Goal: Transaction & Acquisition: Purchase product/service

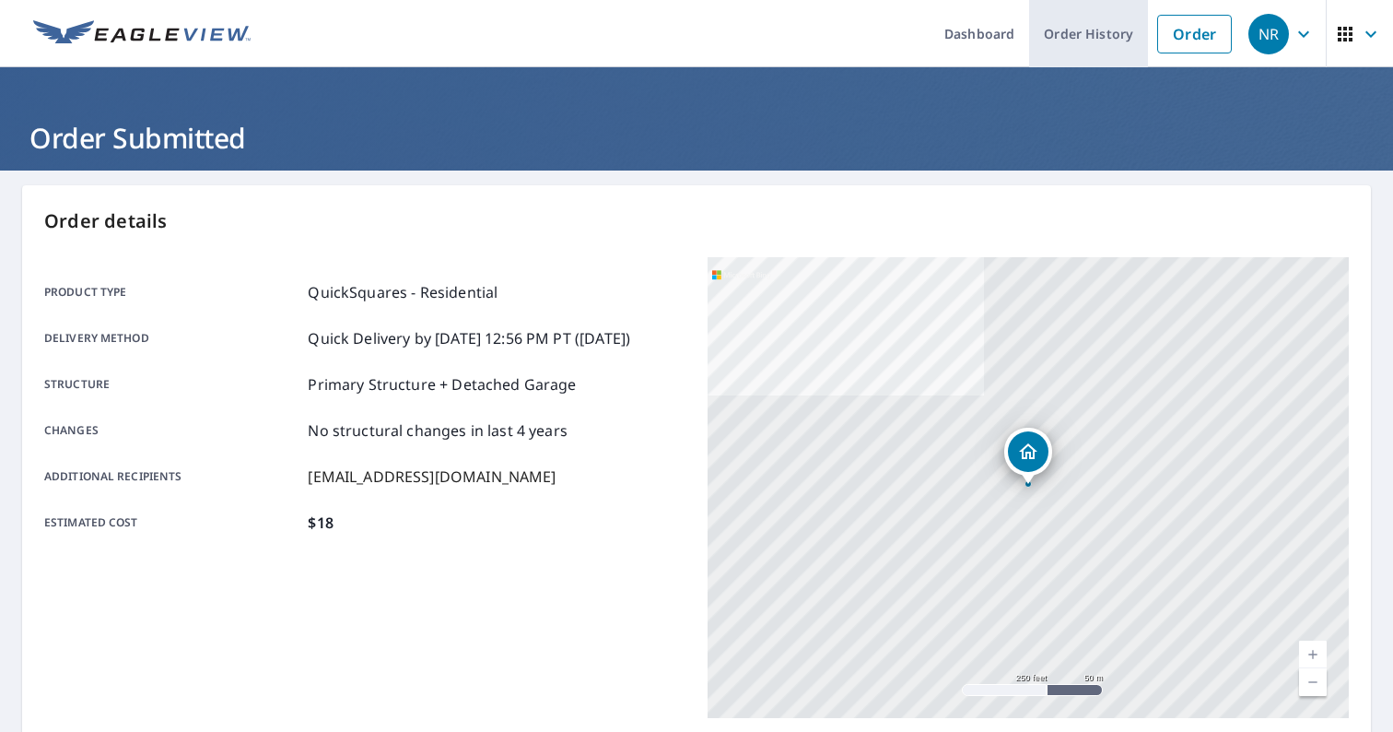
click at [1114, 29] on link "Order History" at bounding box center [1088, 33] width 119 height 67
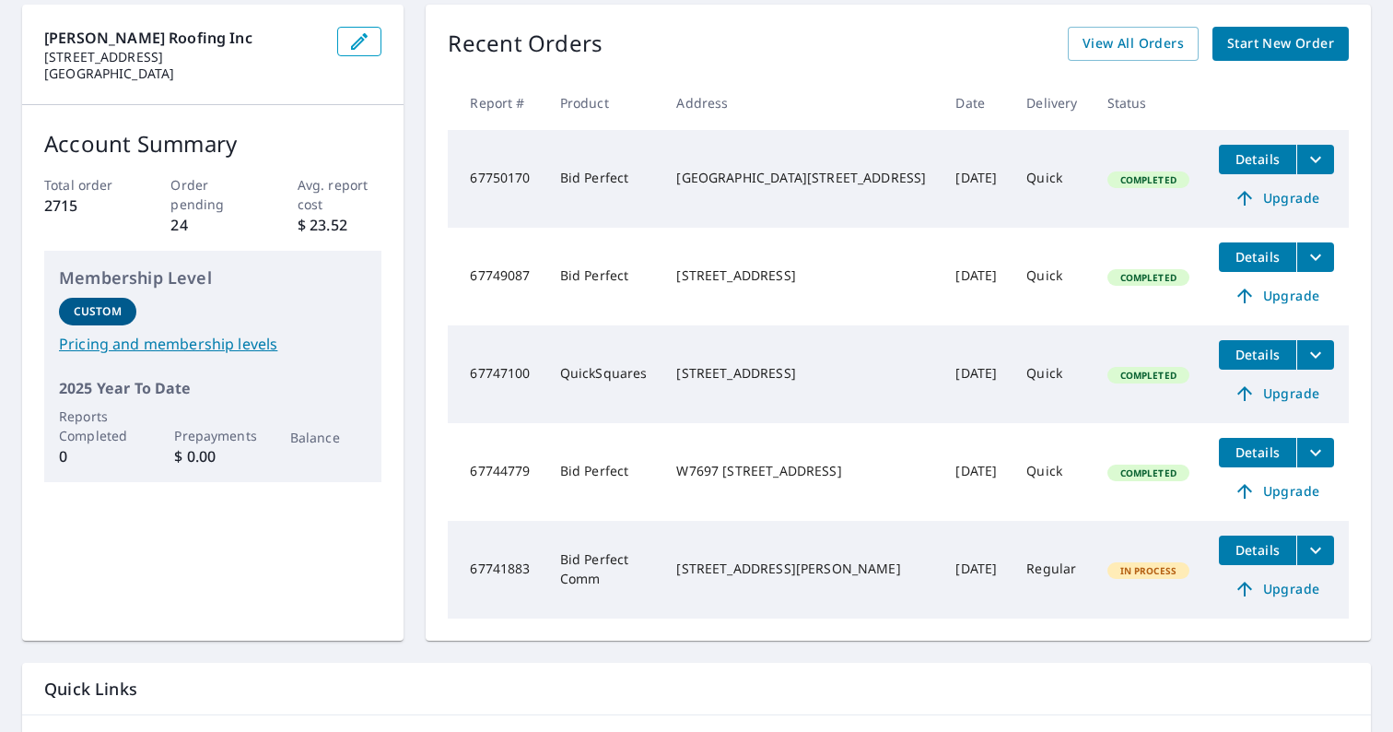
scroll to position [182, 0]
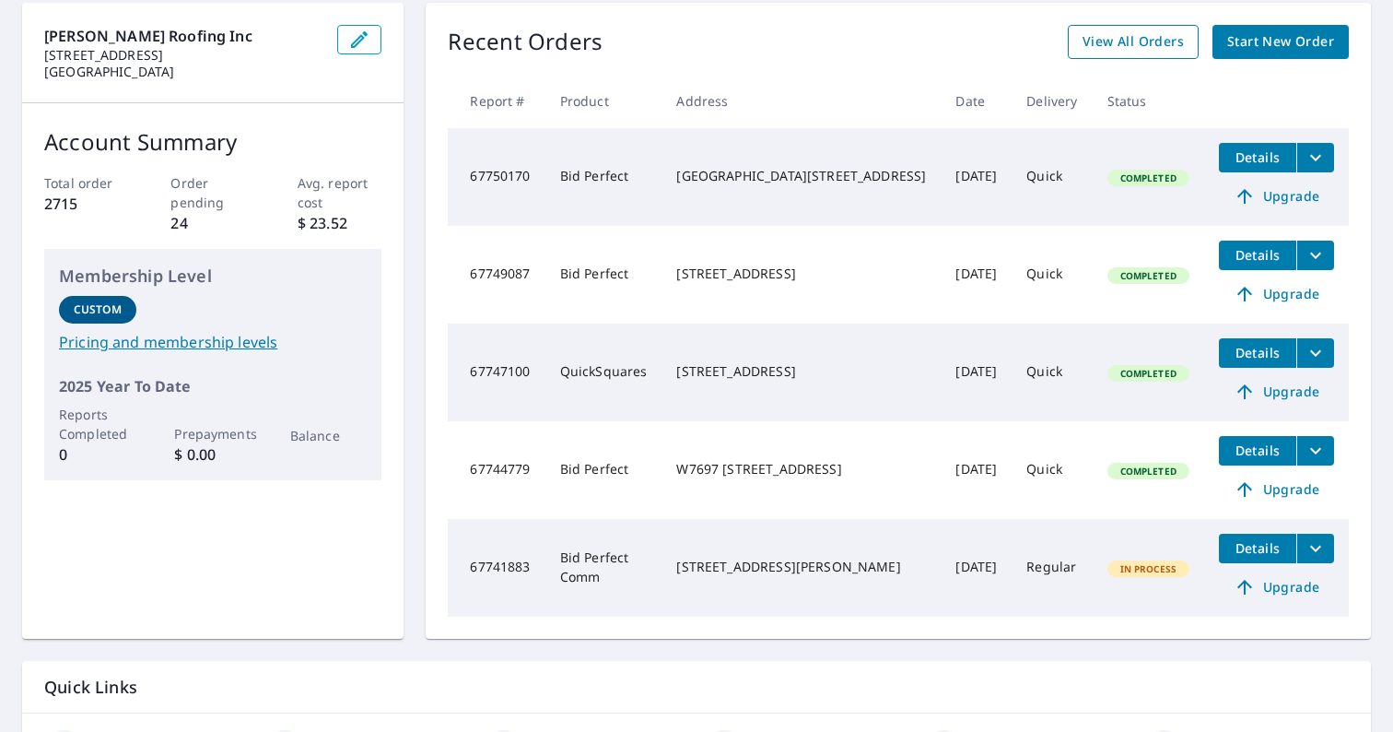
click at [1180, 40] on span "View All Orders" at bounding box center [1133, 41] width 101 height 23
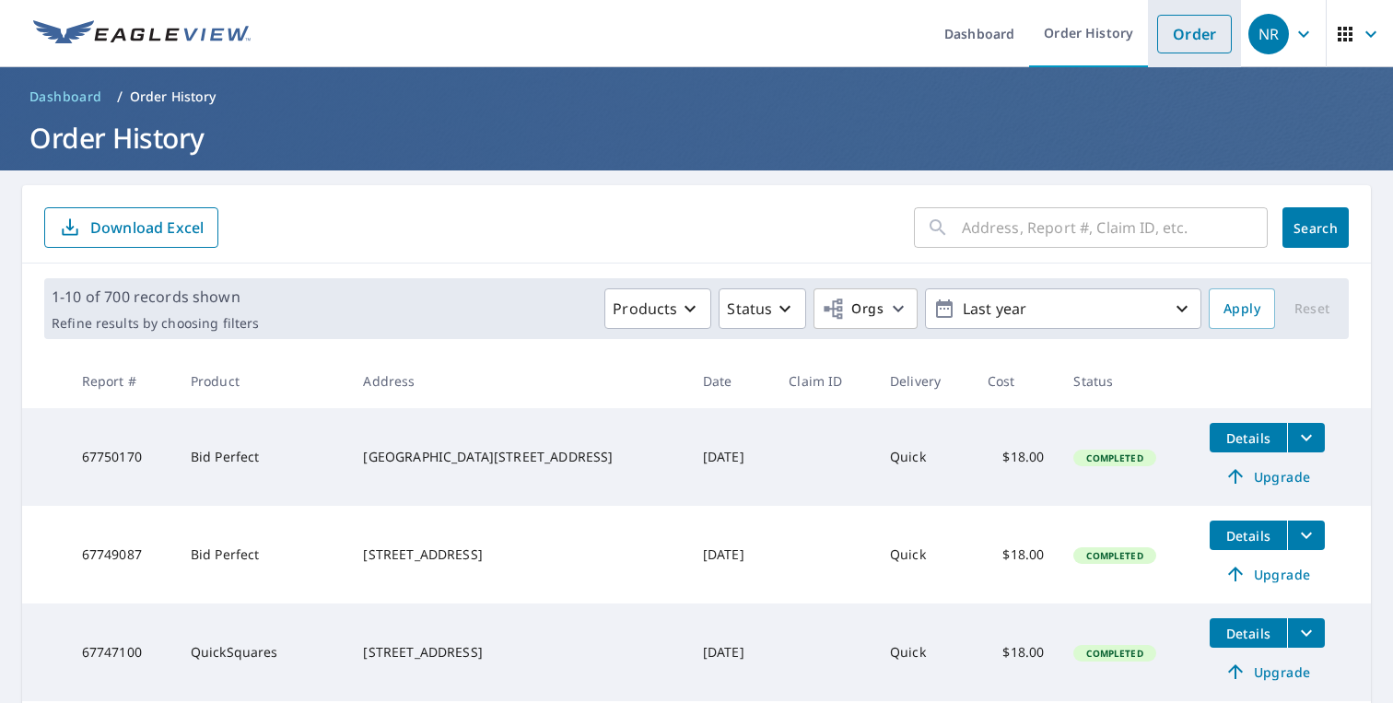
click at [1190, 41] on link "Order" at bounding box center [1194, 34] width 75 height 39
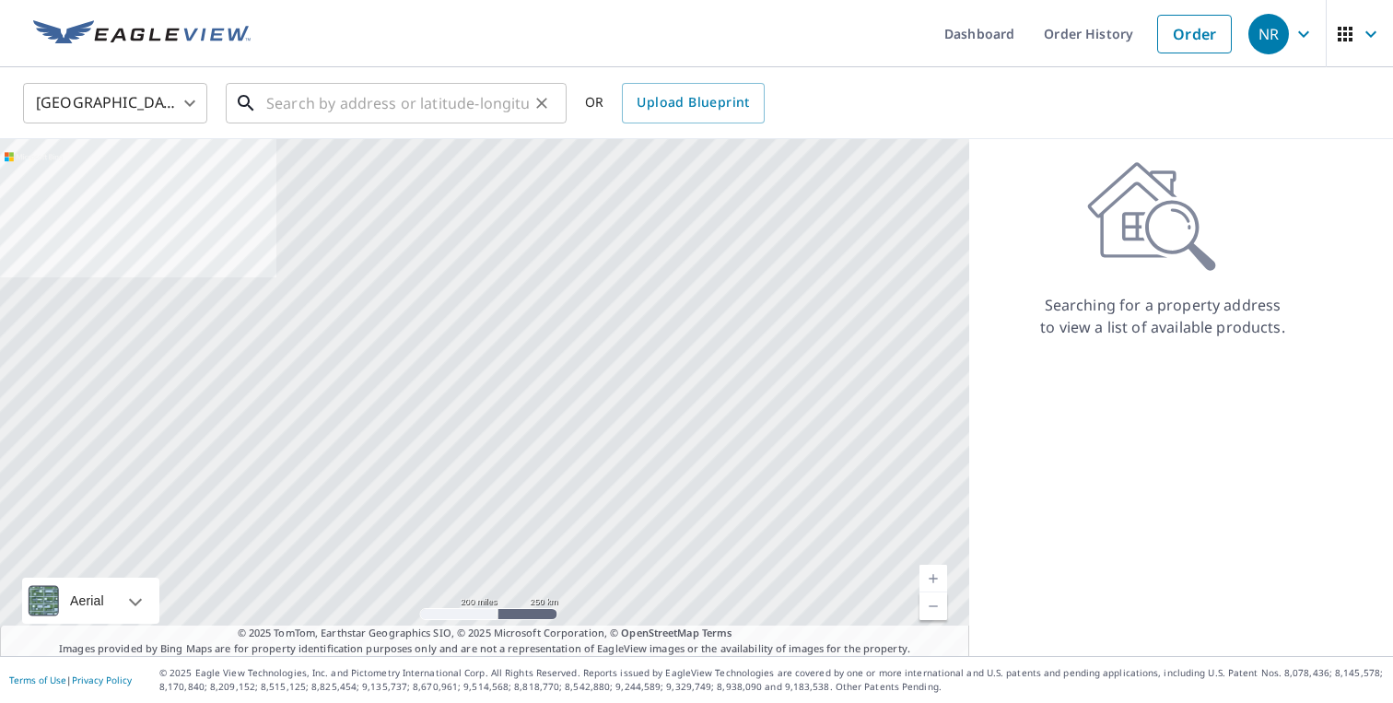
click at [378, 103] on input "text" at bounding box center [397, 103] width 263 height 52
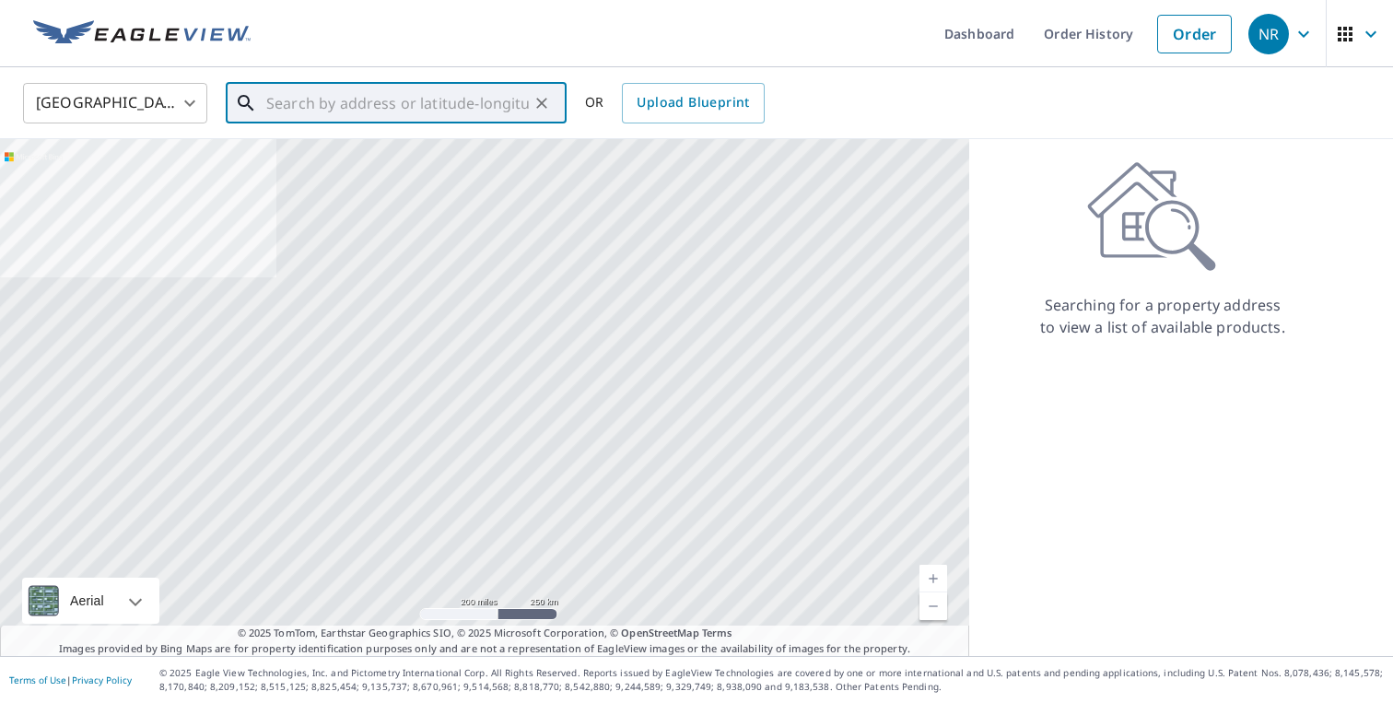
paste input "111 5th St W, Altoona, WI 54720"
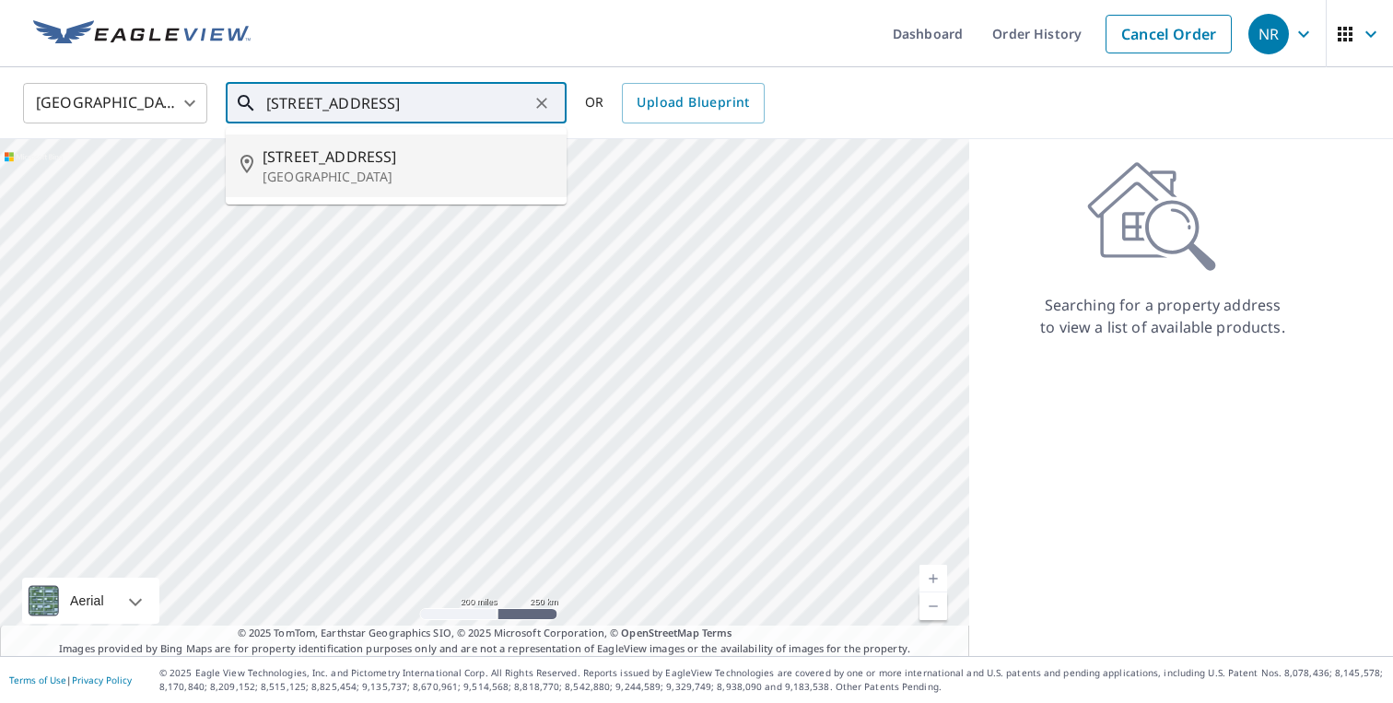
click at [378, 152] on span "111 5th St W" at bounding box center [407, 157] width 289 height 22
type input "111 5th St W Altoona, WI 54720"
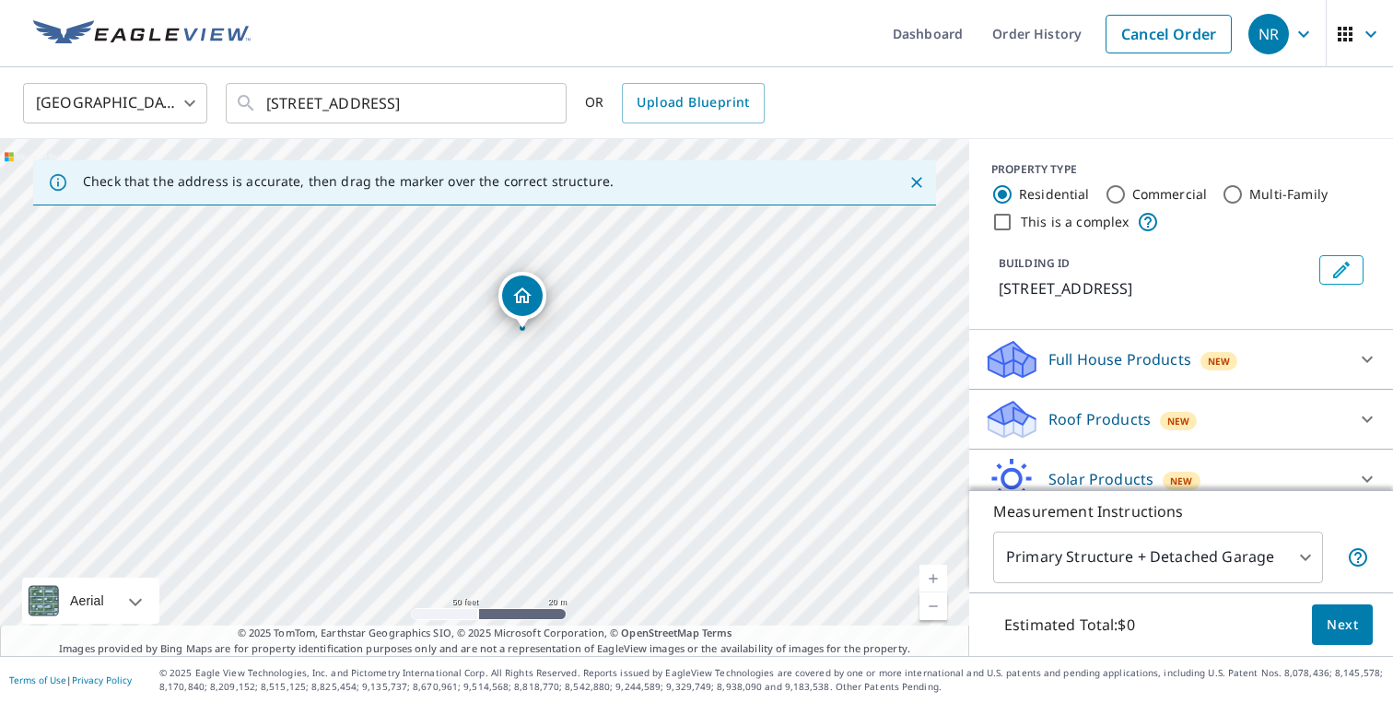
drag, startPoint x: 516, startPoint y: 459, endPoint x: 382, endPoint y: 345, distance: 175.8
click at [382, 345] on div "111 5th St W Altoona, WI 54720" at bounding box center [484, 397] width 969 height 517
drag, startPoint x: 492, startPoint y: 422, endPoint x: 523, endPoint y: 424, distance: 31.4
click at [523, 424] on div "111 5th St W Altoona, WI 54720" at bounding box center [484, 397] width 969 height 517
click at [1002, 218] on input "This is a complex" at bounding box center [1002, 222] width 22 height 22
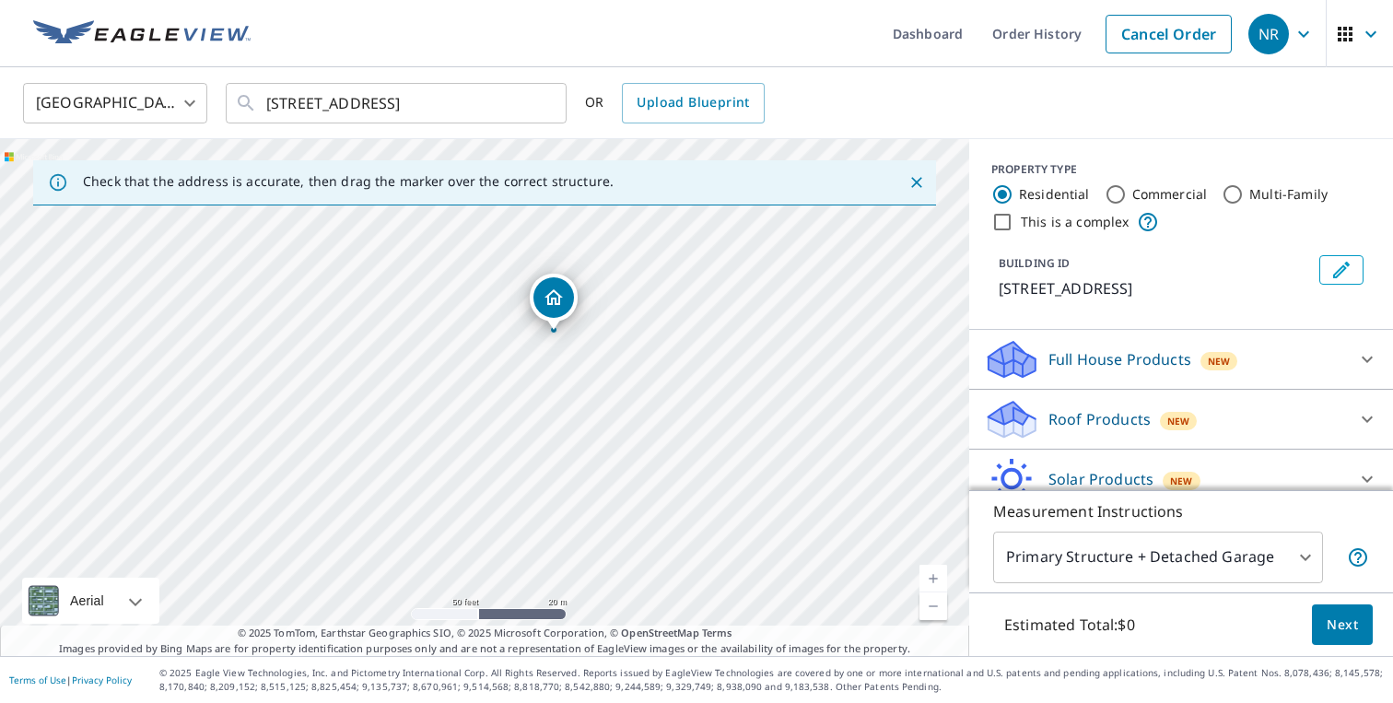
checkbox input "true"
radio input "false"
radio input "true"
type input "4"
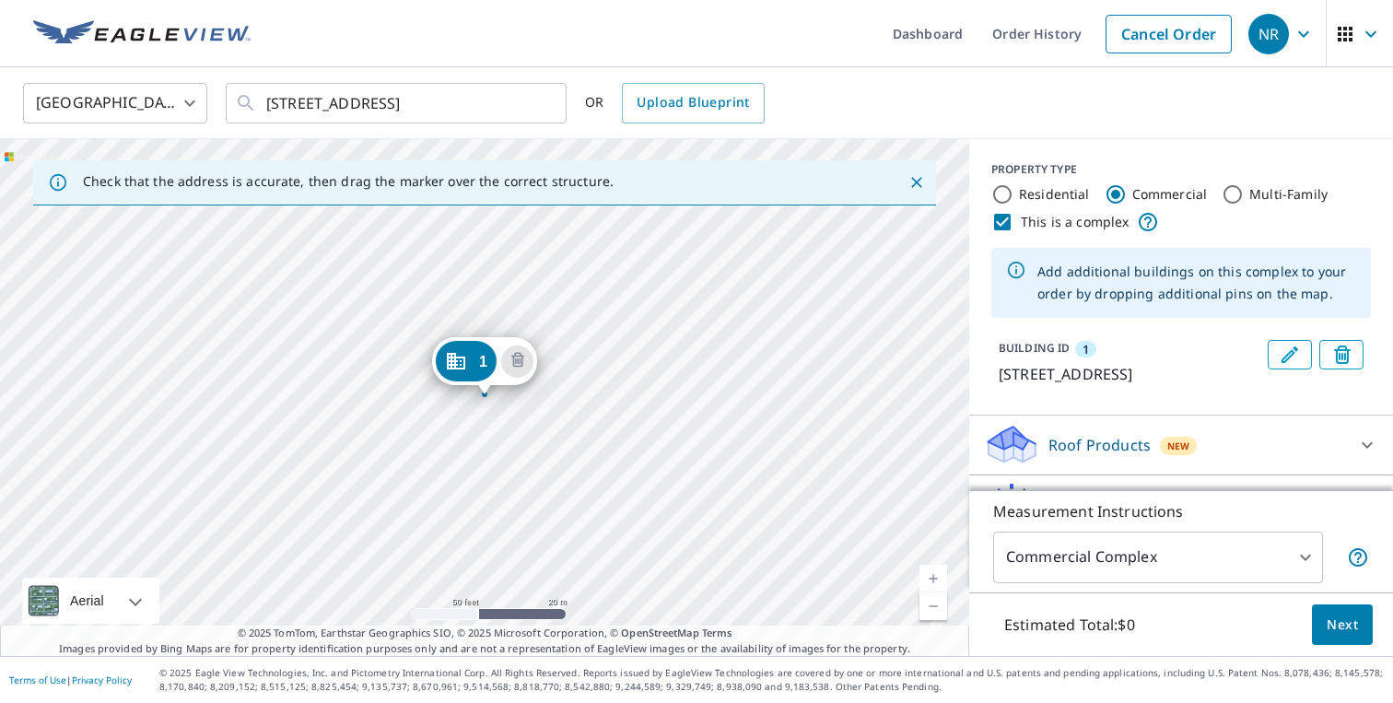
click at [580, 393] on div "1 111 5th St W Altoona, WI 54720" at bounding box center [484, 397] width 969 height 517
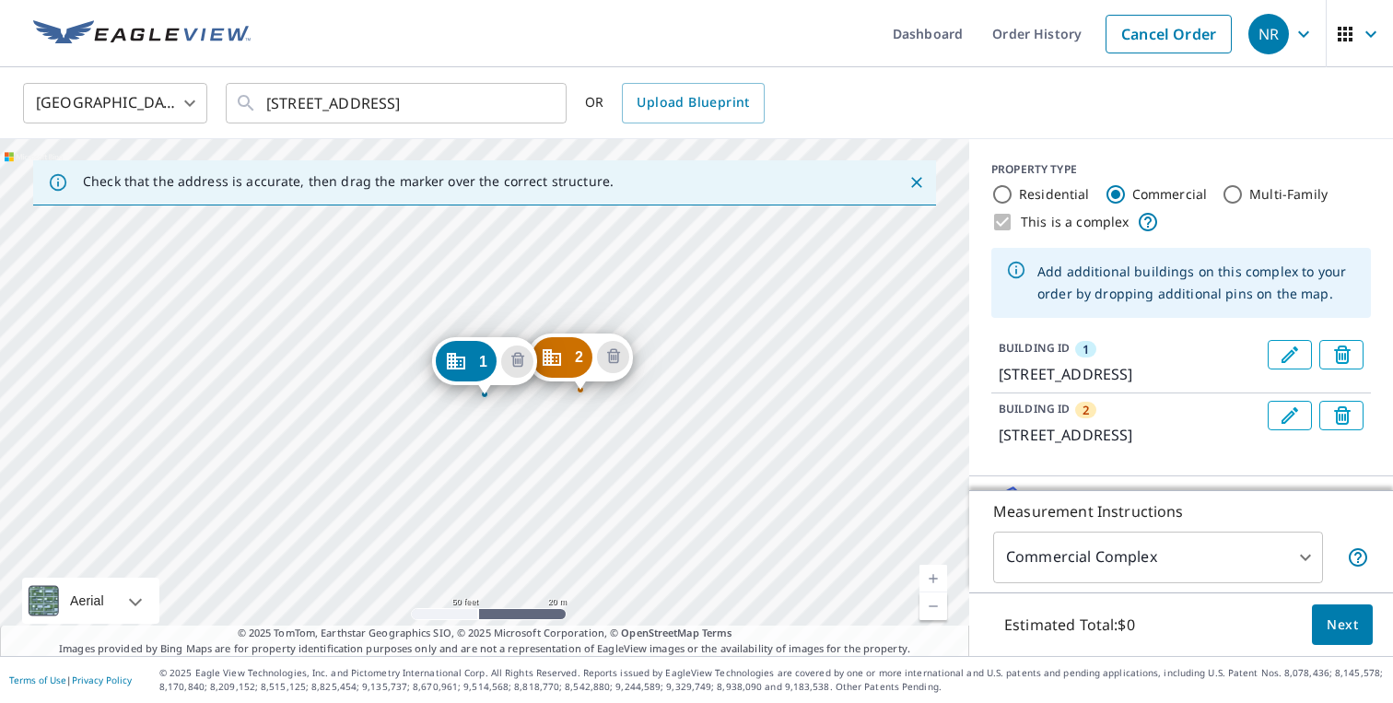
click at [669, 396] on div "2 111 5th St W Altoona, WI 54720 1 111 5th St W Altoona, WI 54720" at bounding box center [484, 397] width 969 height 517
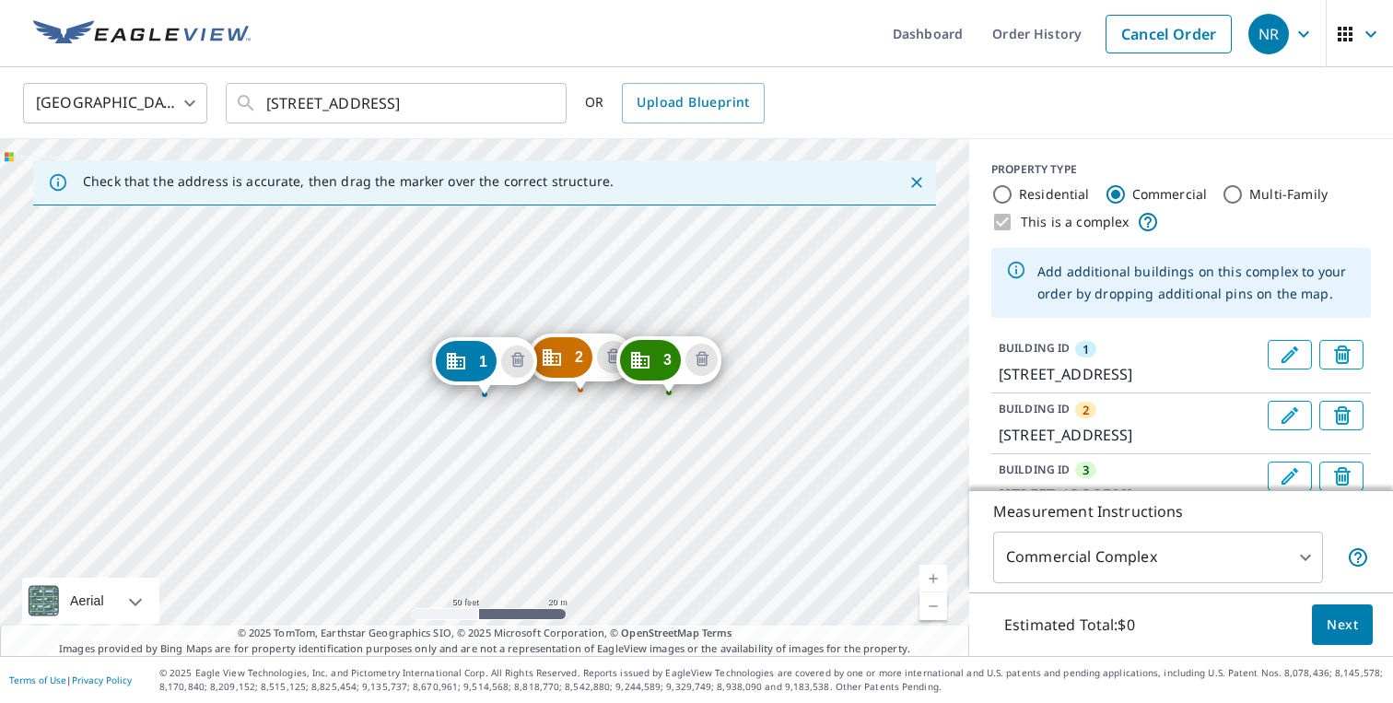
click at [375, 388] on div "2 111 5th St W Altoona, WI 54720 3 111 5th St W Altoona, WI 54720 1 111 5th St …" at bounding box center [484, 397] width 969 height 517
click at [292, 377] on div "2 111 5th St W Altoona, WI 54720 3 111 5th St W Altoona, WI 54720 4 111 5th St …" at bounding box center [484, 397] width 969 height 517
click at [216, 372] on div "2 111 5th St W Altoona, WI 54720 3 111 5th St W Altoona, WI 54720 4 111 5th St …" at bounding box center [484, 397] width 969 height 517
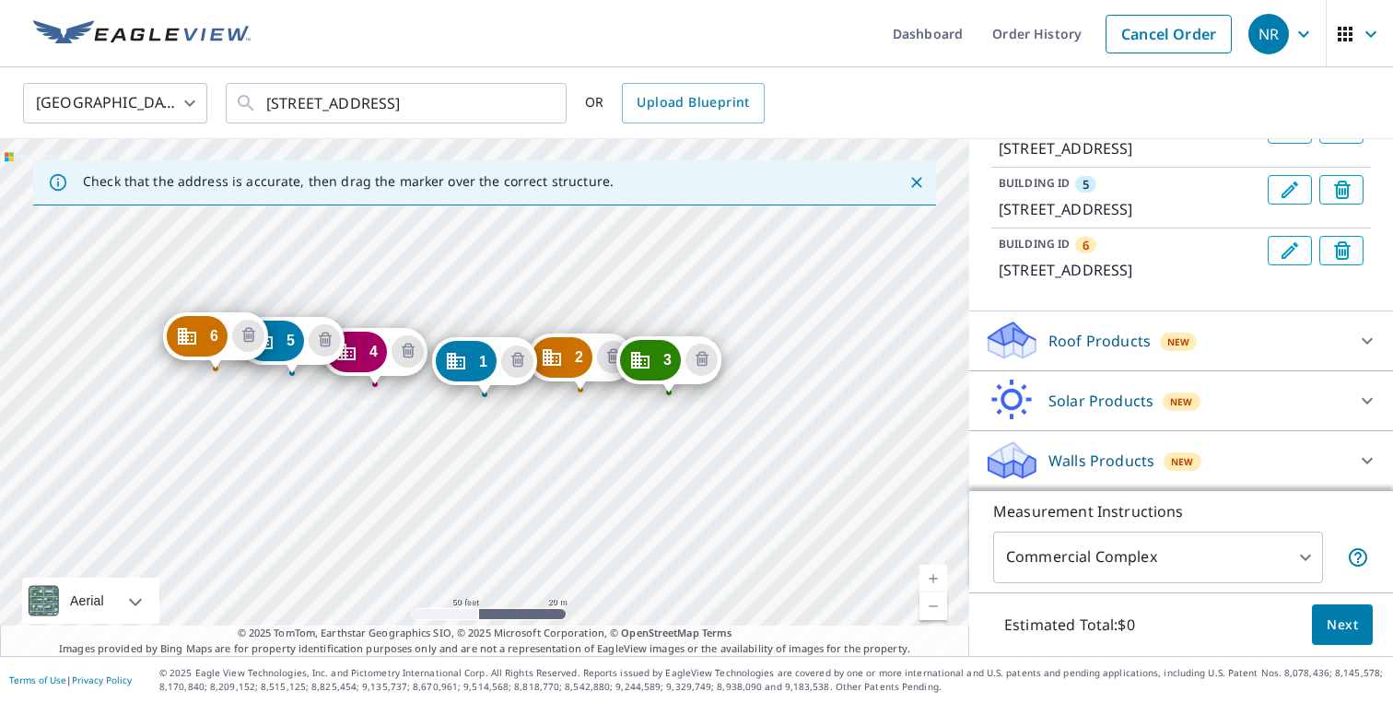
click at [1139, 354] on div "Roof Products New" at bounding box center [1164, 340] width 361 height 43
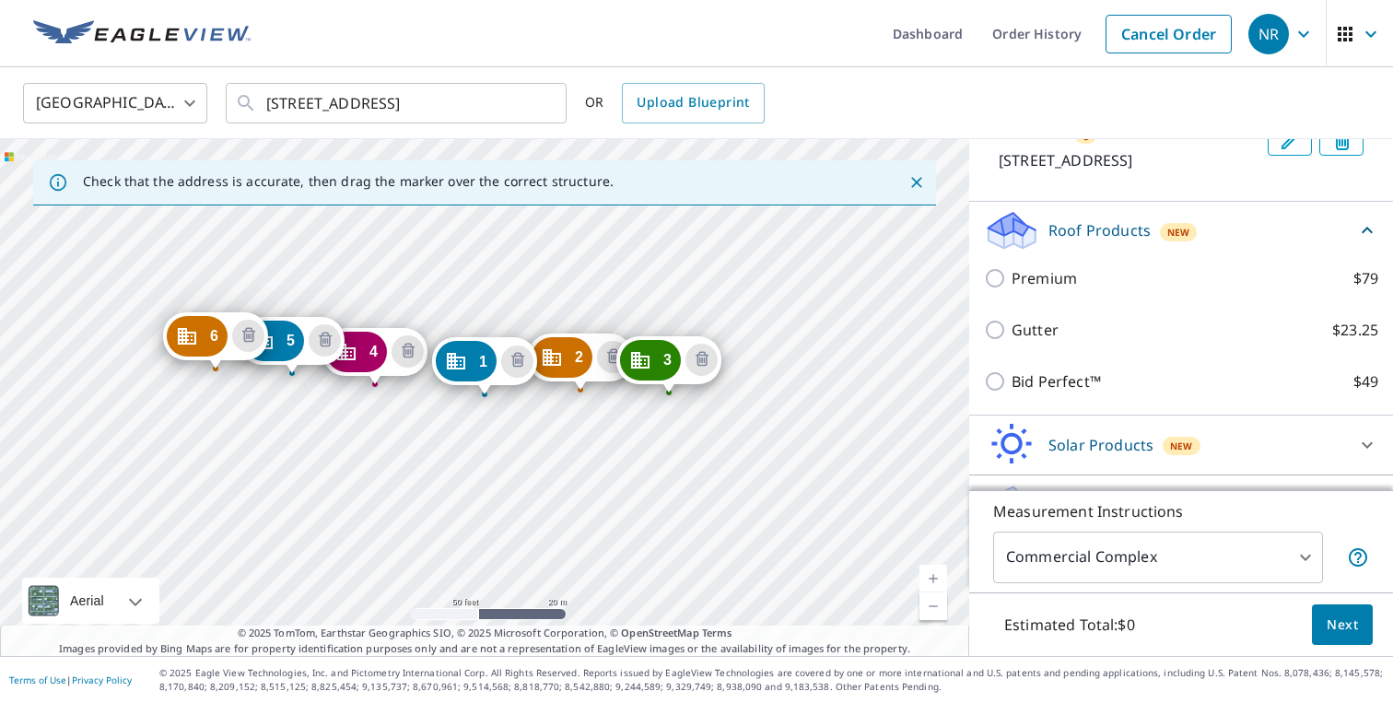
scroll to position [554, 0]
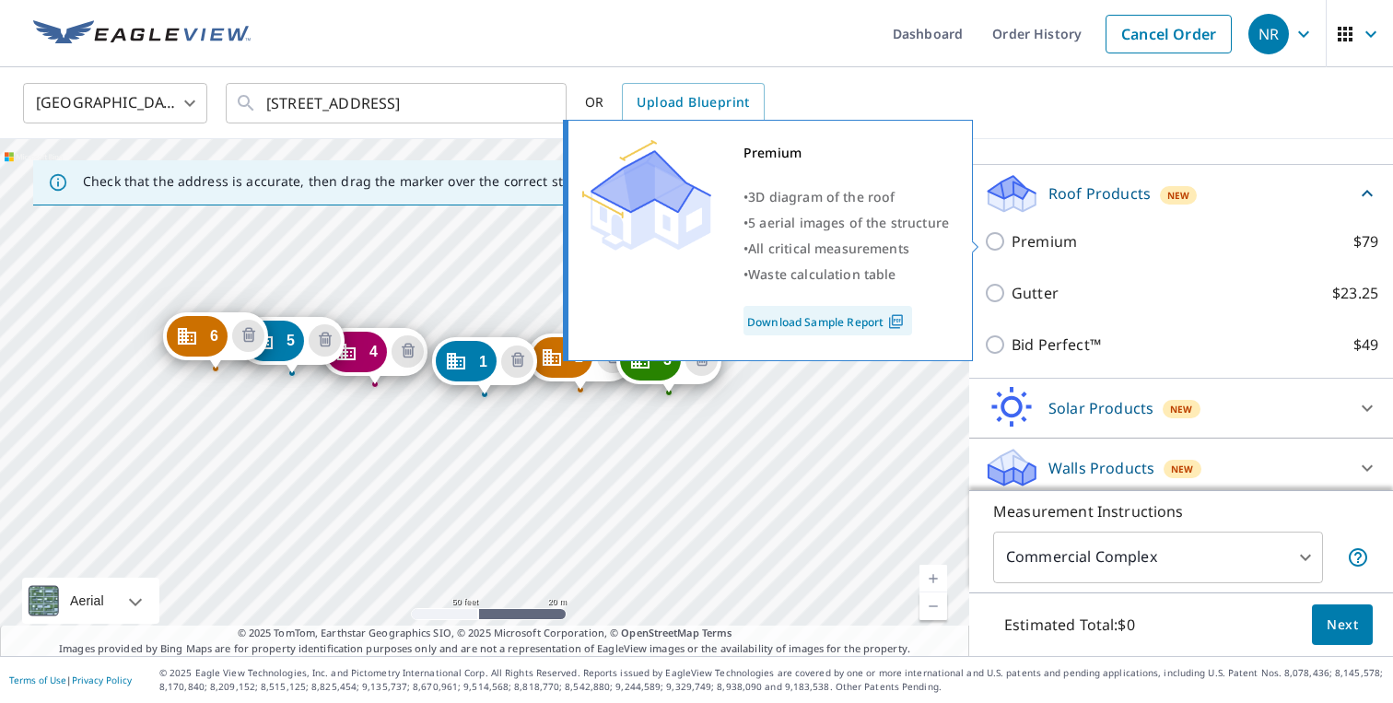
click at [1064, 248] on p "Premium" at bounding box center [1044, 241] width 65 height 22
click at [1012, 248] on input "Premium $79" at bounding box center [998, 241] width 28 height 22
checkbox input "true"
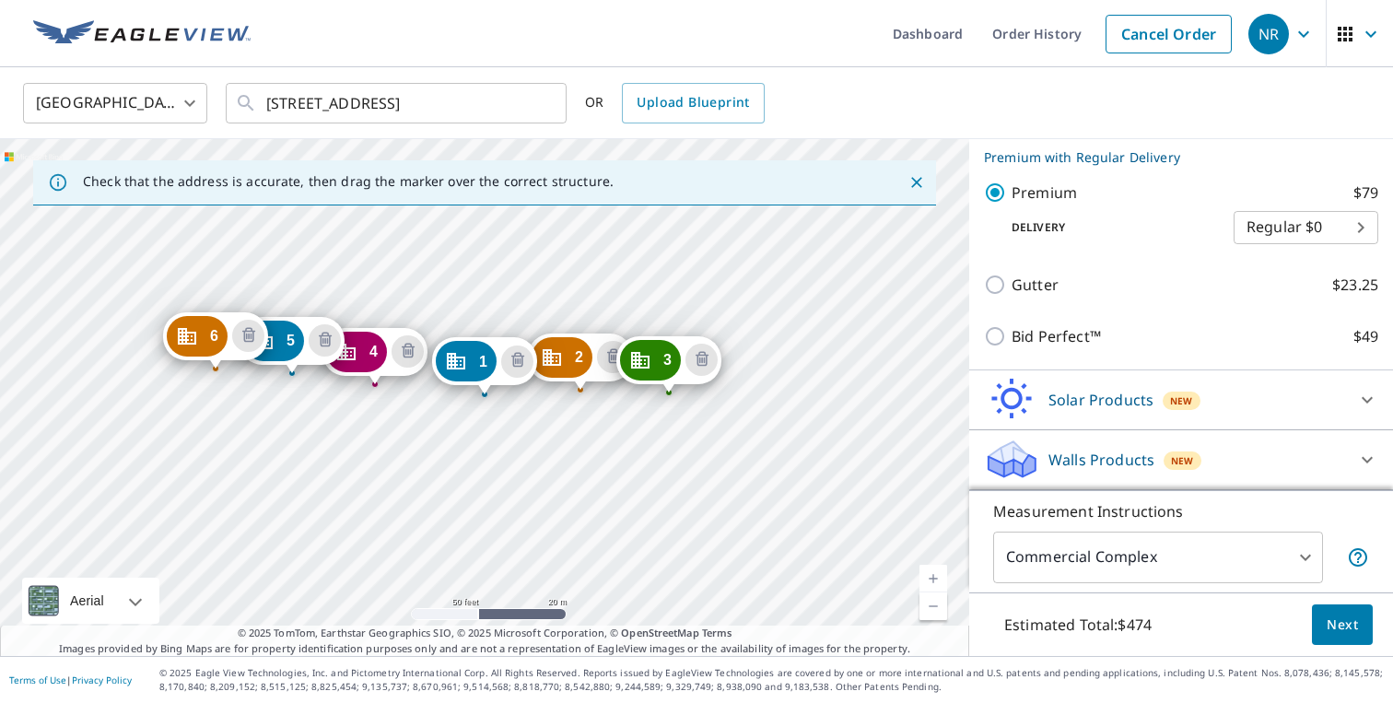
scroll to position [630, 0]
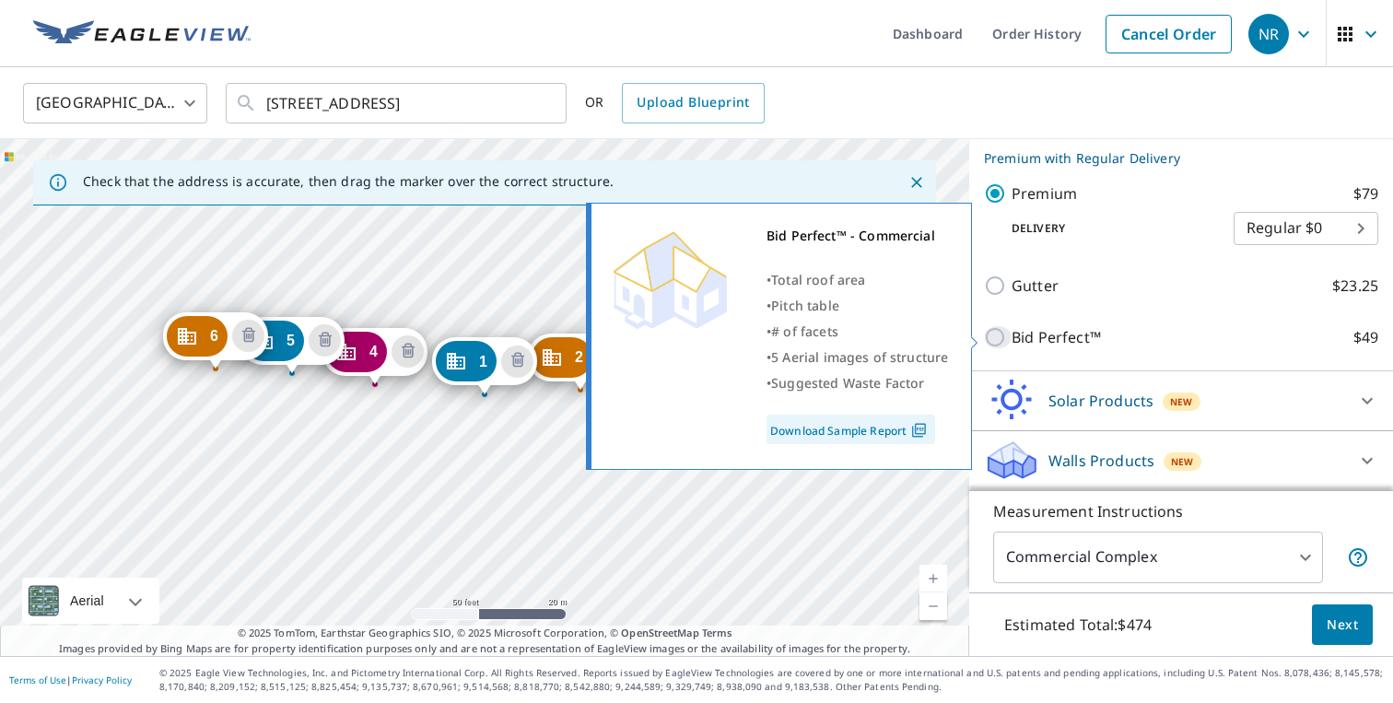
click at [994, 333] on input "Bid Perfect™ $49" at bounding box center [998, 337] width 28 height 22
checkbox input "true"
checkbox input "false"
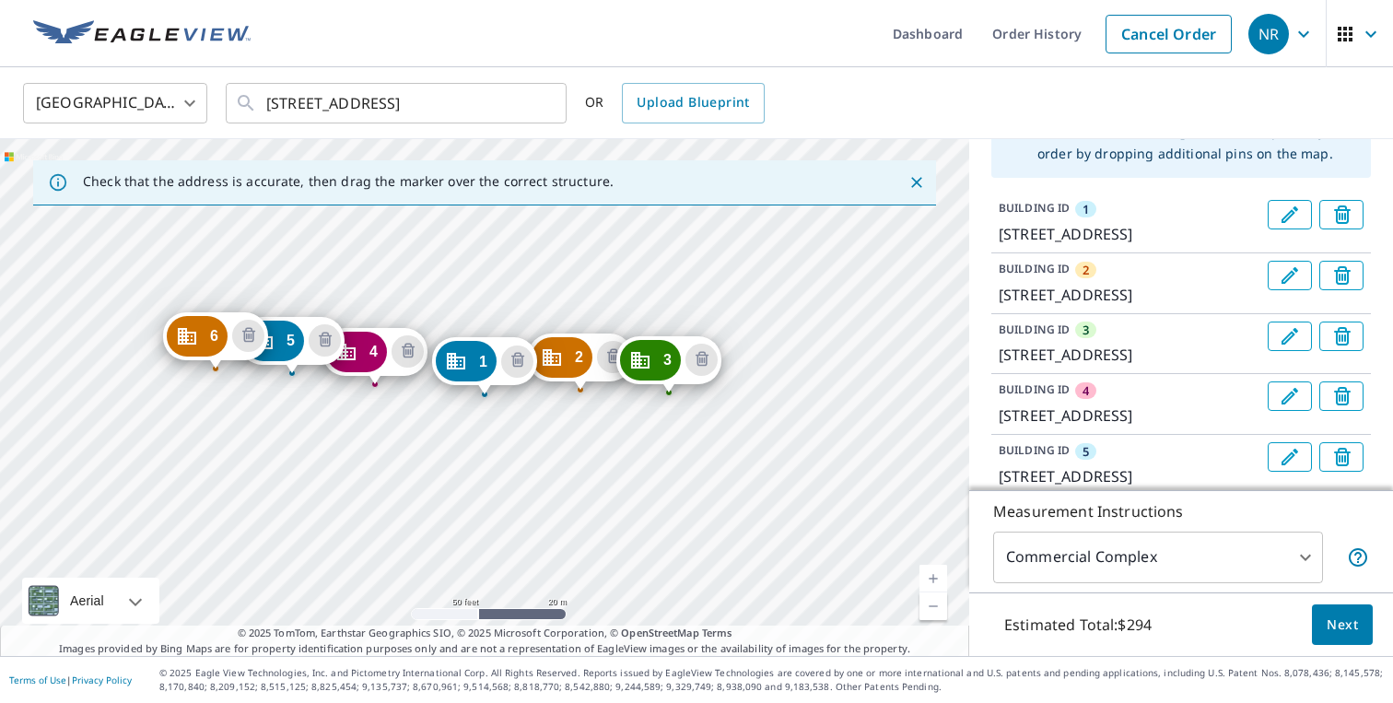
scroll to position [135, 0]
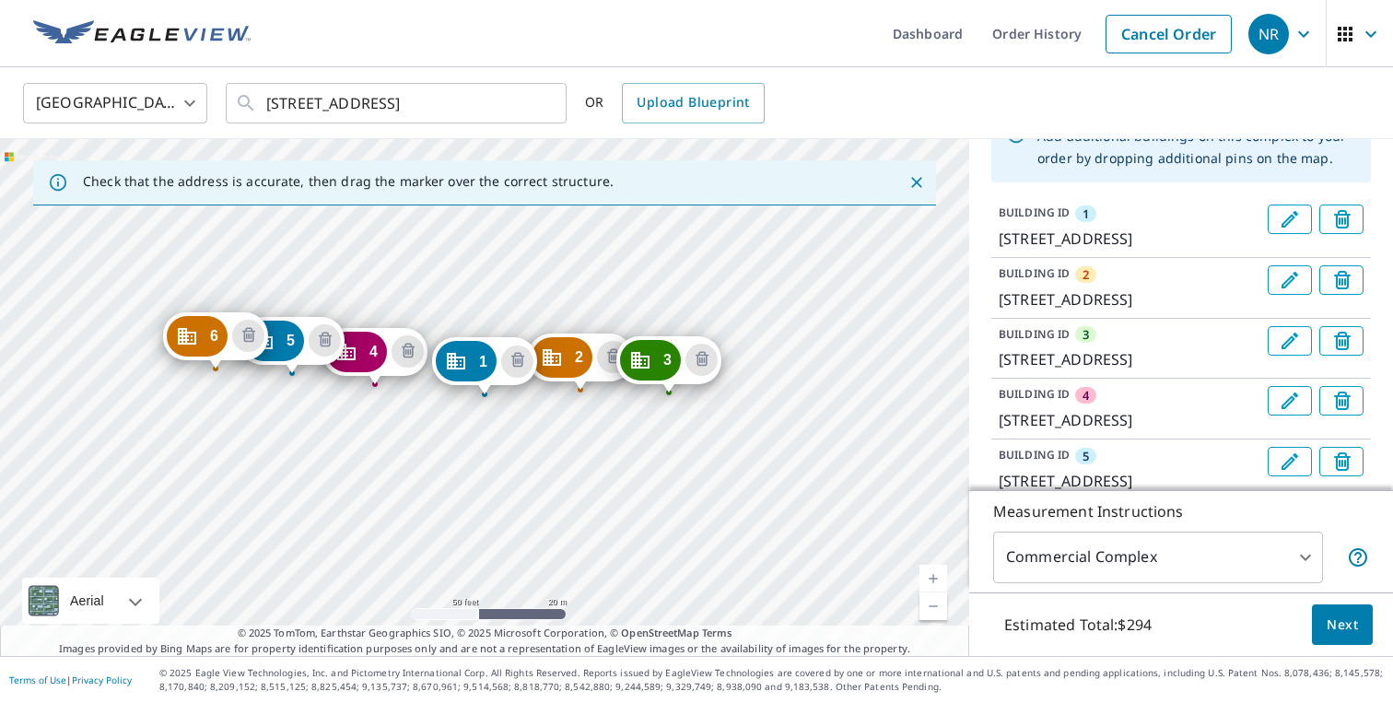
click at [1342, 636] on button "Next" at bounding box center [1342, 624] width 61 height 41
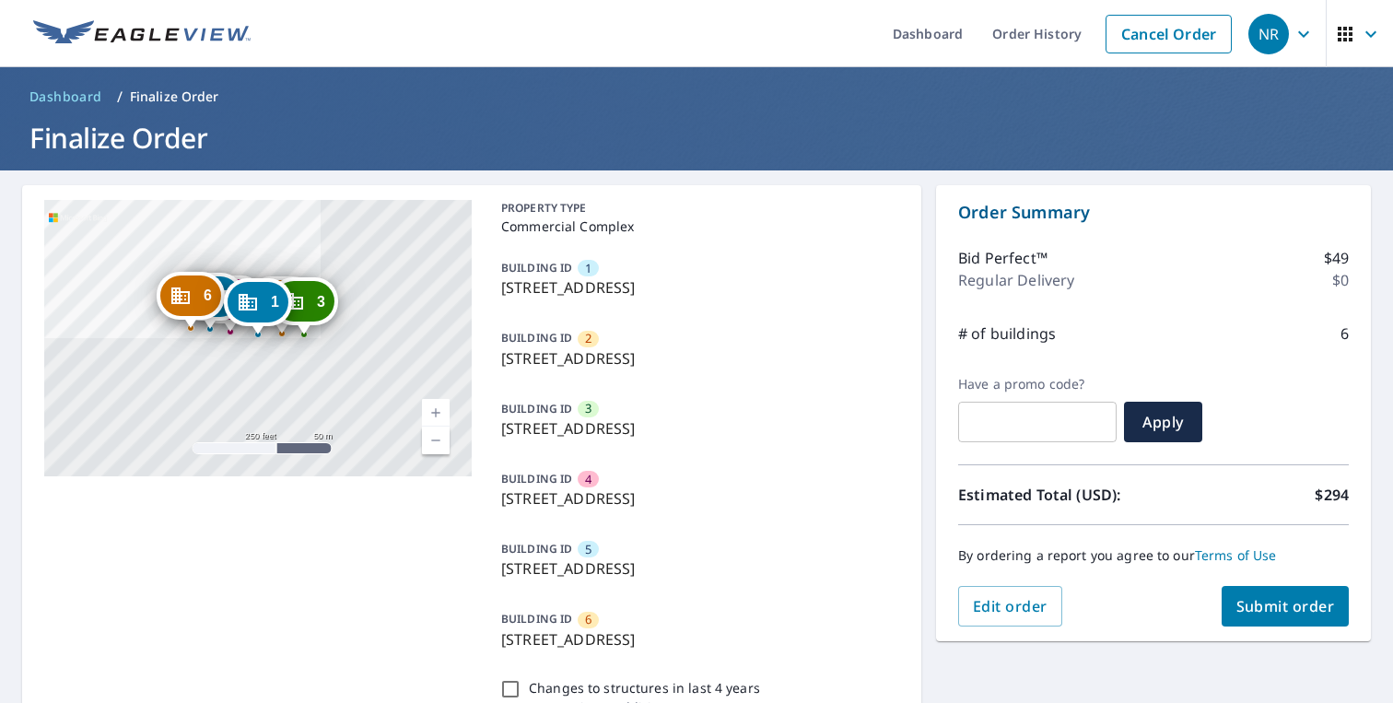
click at [1263, 601] on span "Submit order" at bounding box center [1285, 606] width 99 height 20
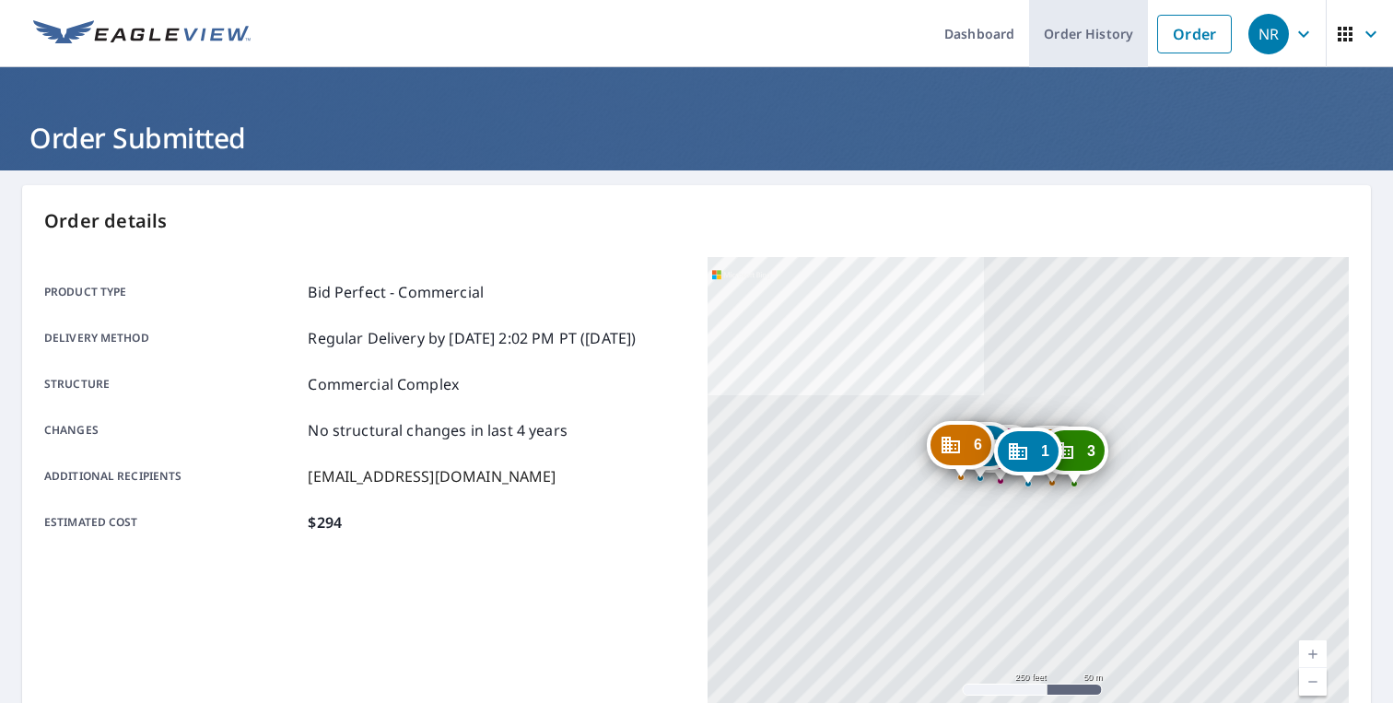
click at [1106, 26] on link "Order History" at bounding box center [1088, 33] width 119 height 67
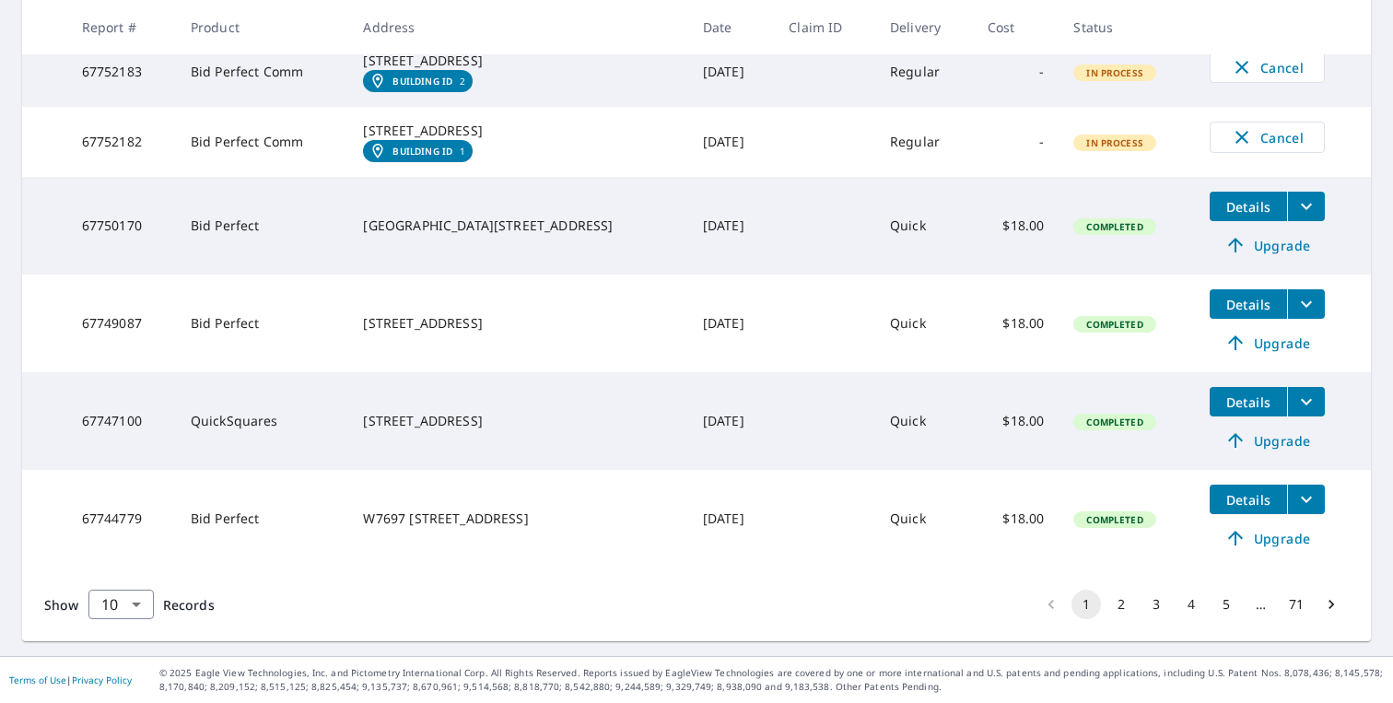
scroll to position [762, 0]
click at [1119, 604] on button "2" at bounding box center [1121, 604] width 29 height 29
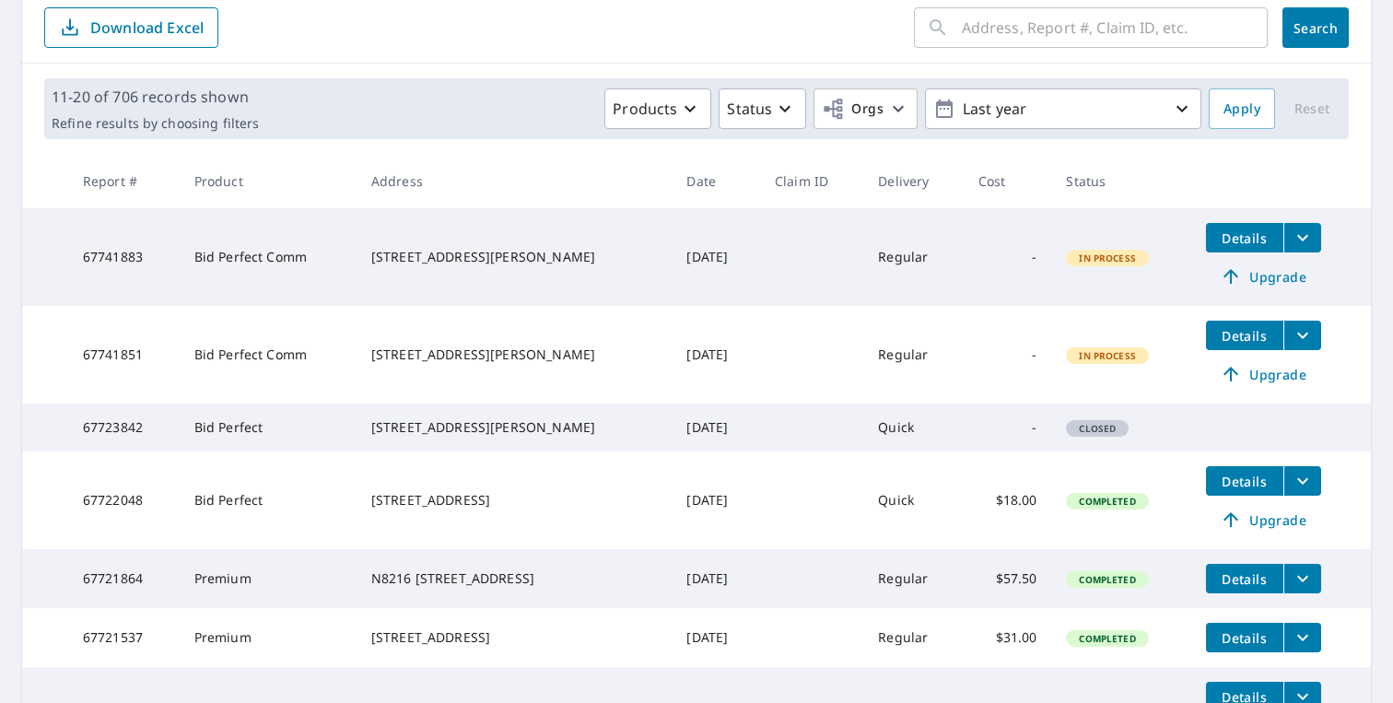
scroll to position [232, 0]
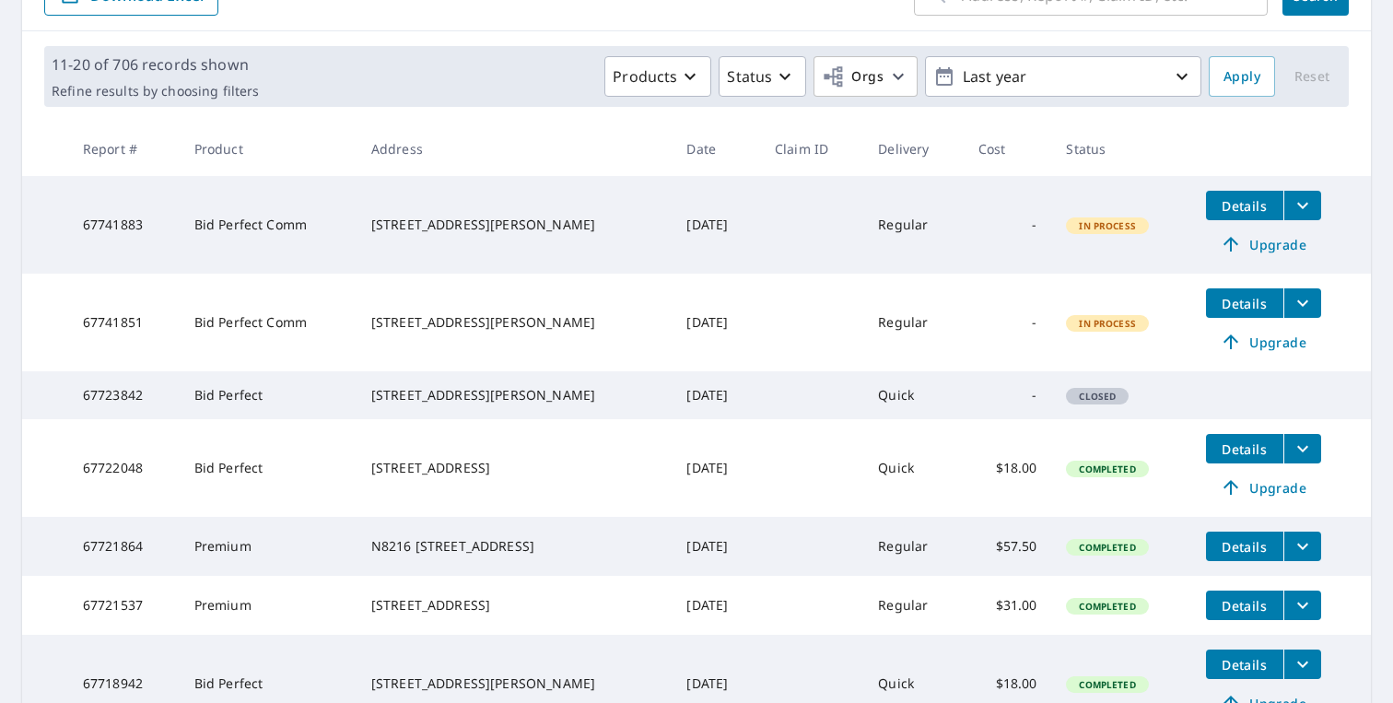
click at [1245, 305] on span "Details" at bounding box center [1244, 304] width 55 height 18
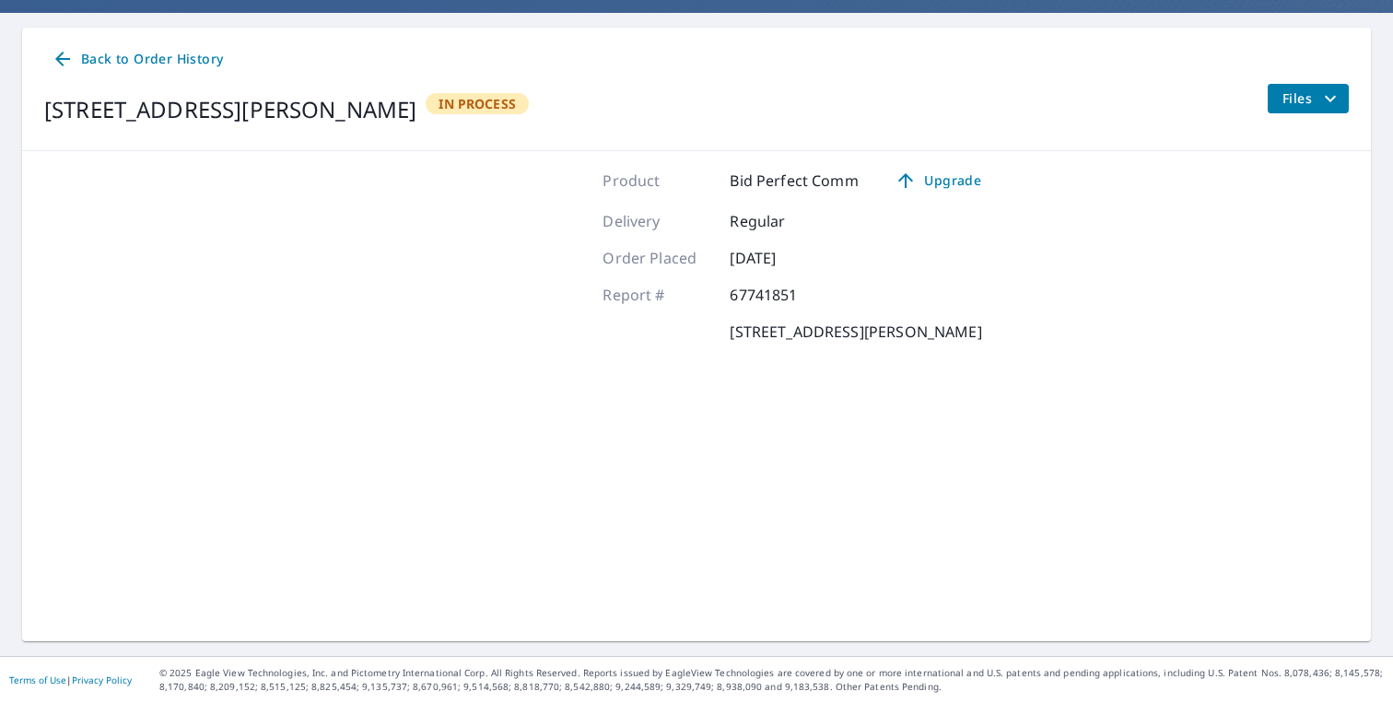
scroll to position [157, 0]
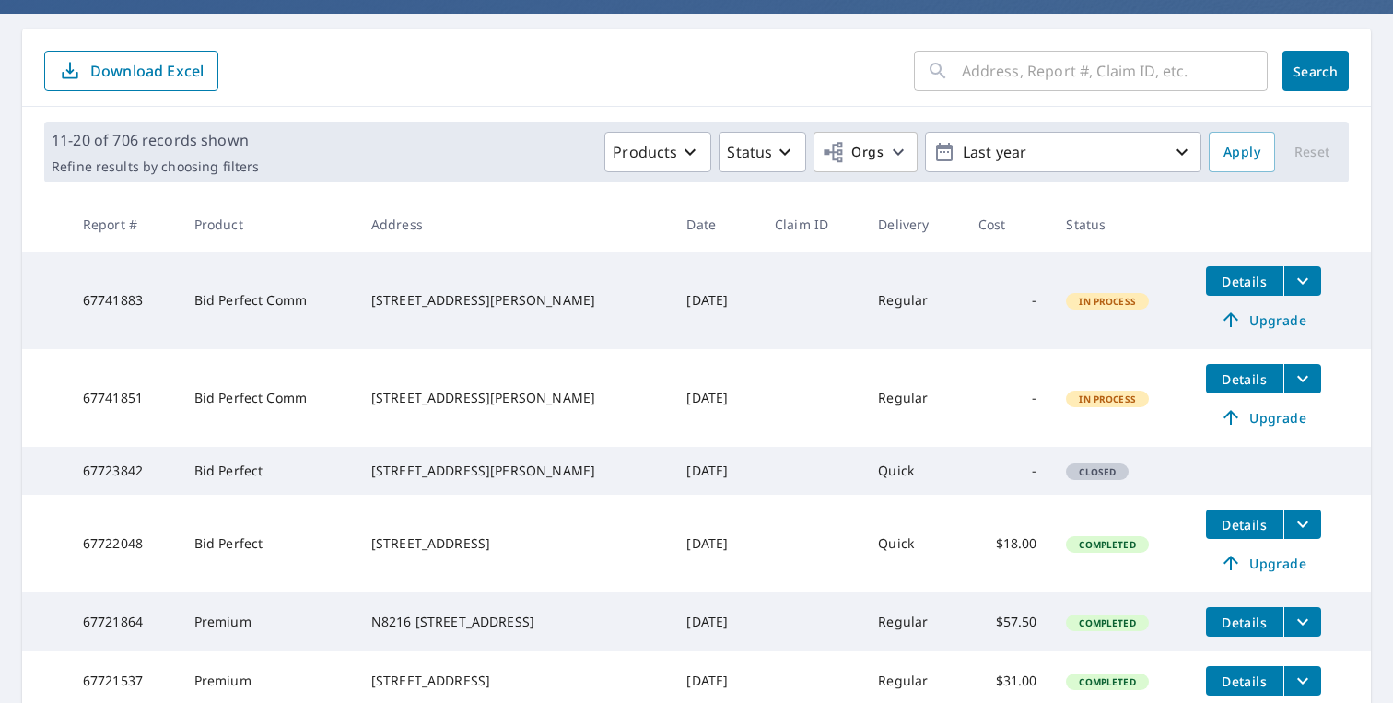
click at [1252, 278] on span "Details" at bounding box center [1244, 282] width 55 height 18
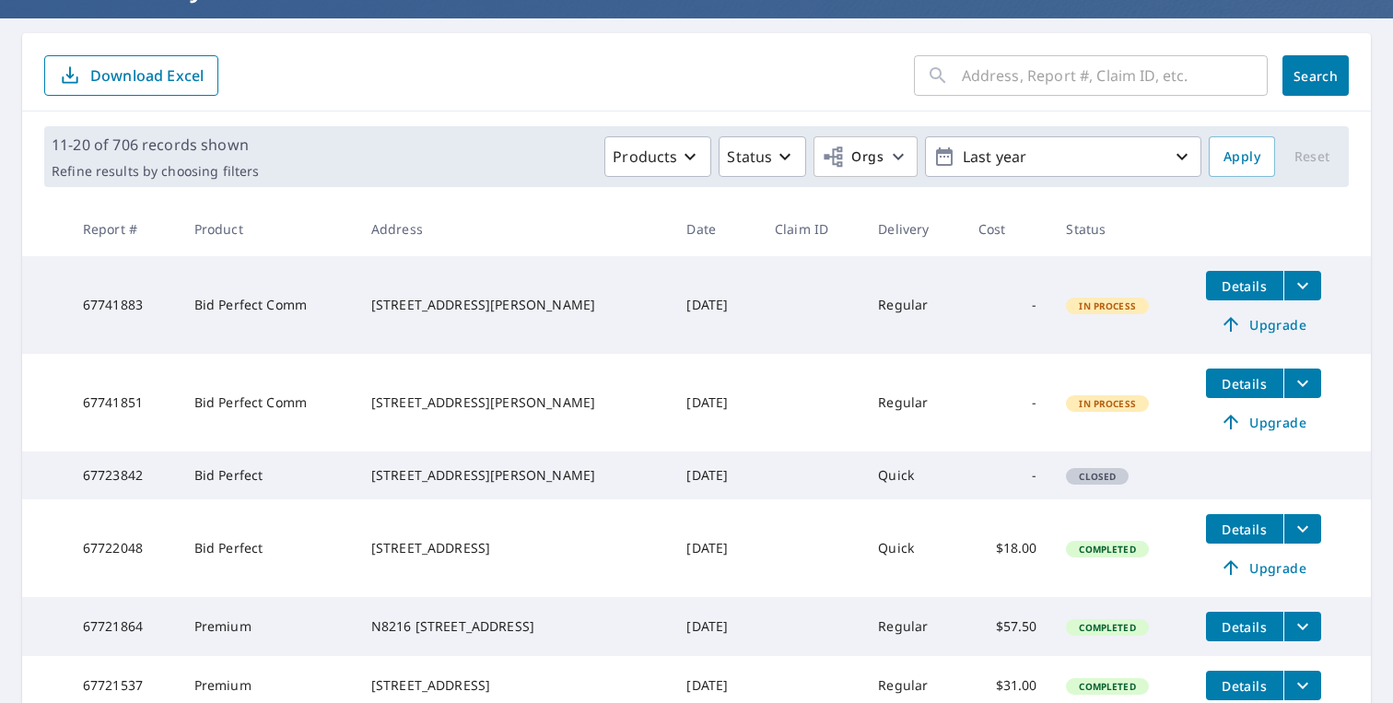
scroll to position [193, 0]
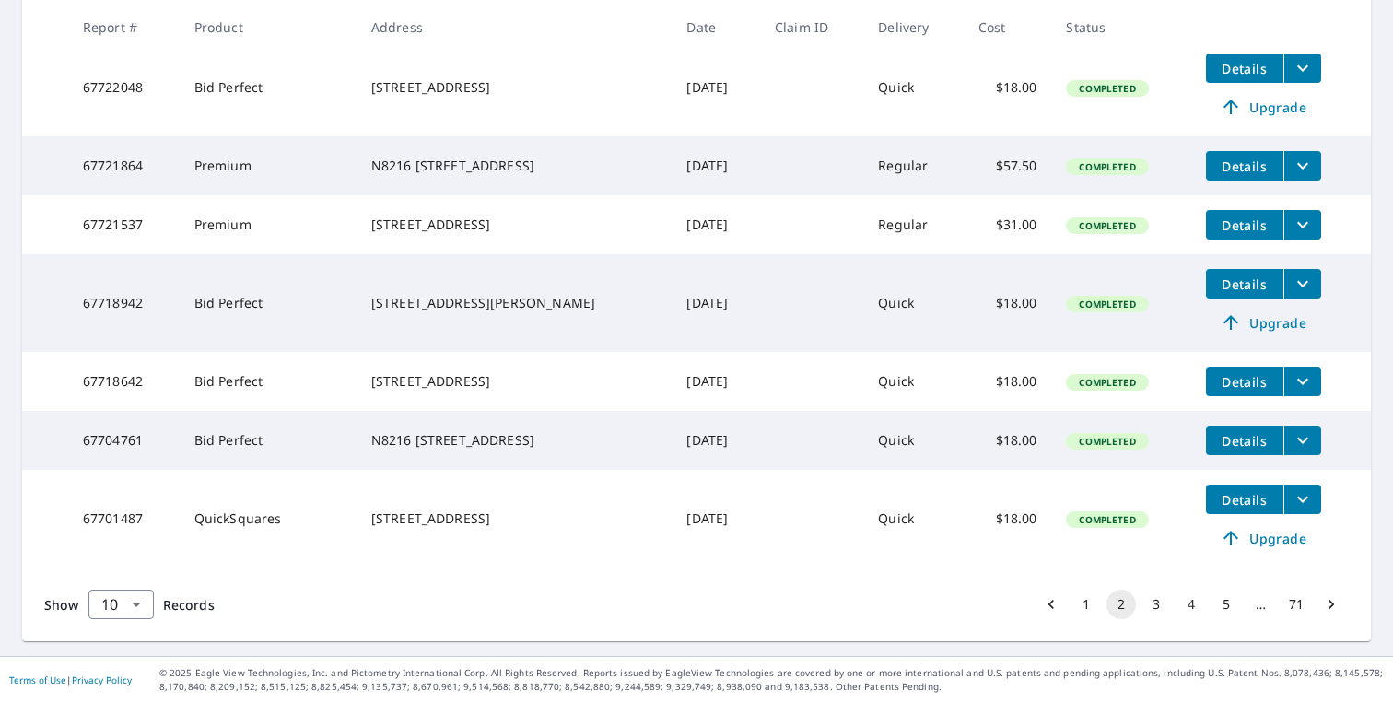
click at [1080, 601] on button "1" at bounding box center [1086, 604] width 29 height 29
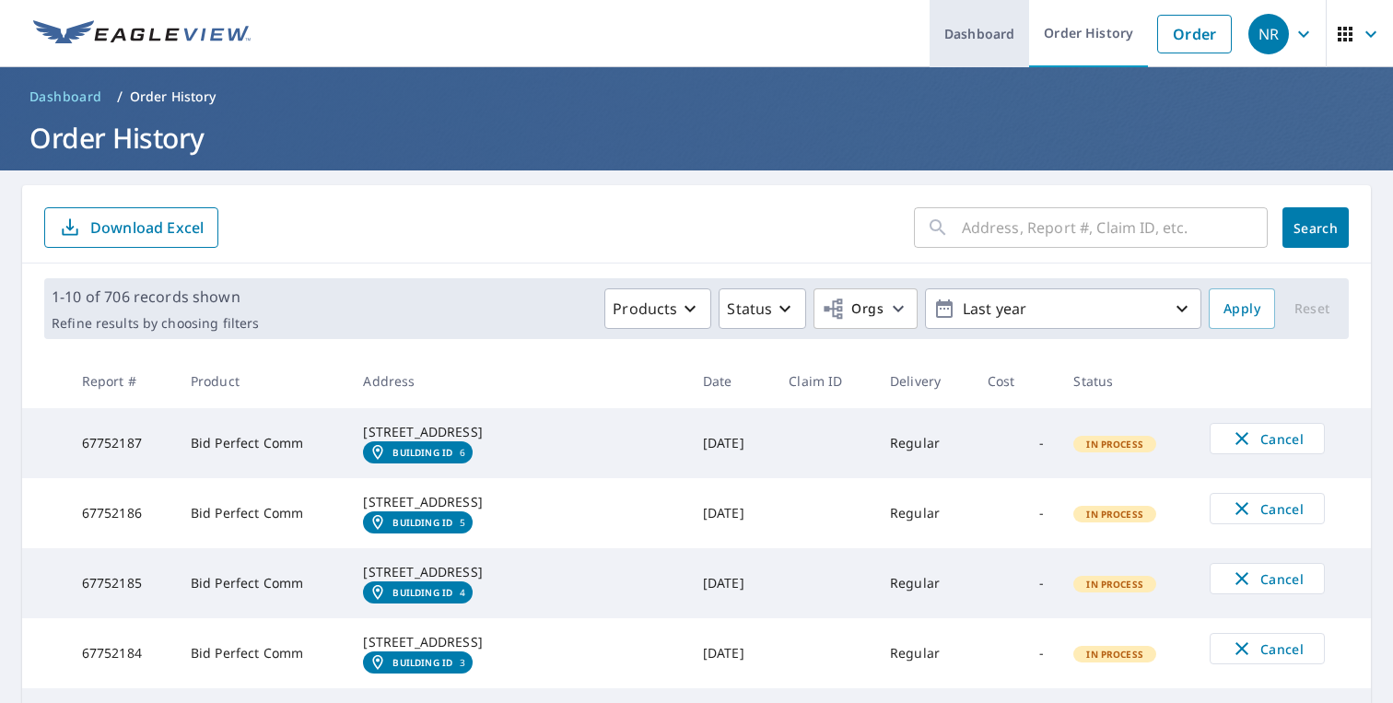
click at [975, 22] on link "Dashboard" at bounding box center [980, 33] width 100 height 67
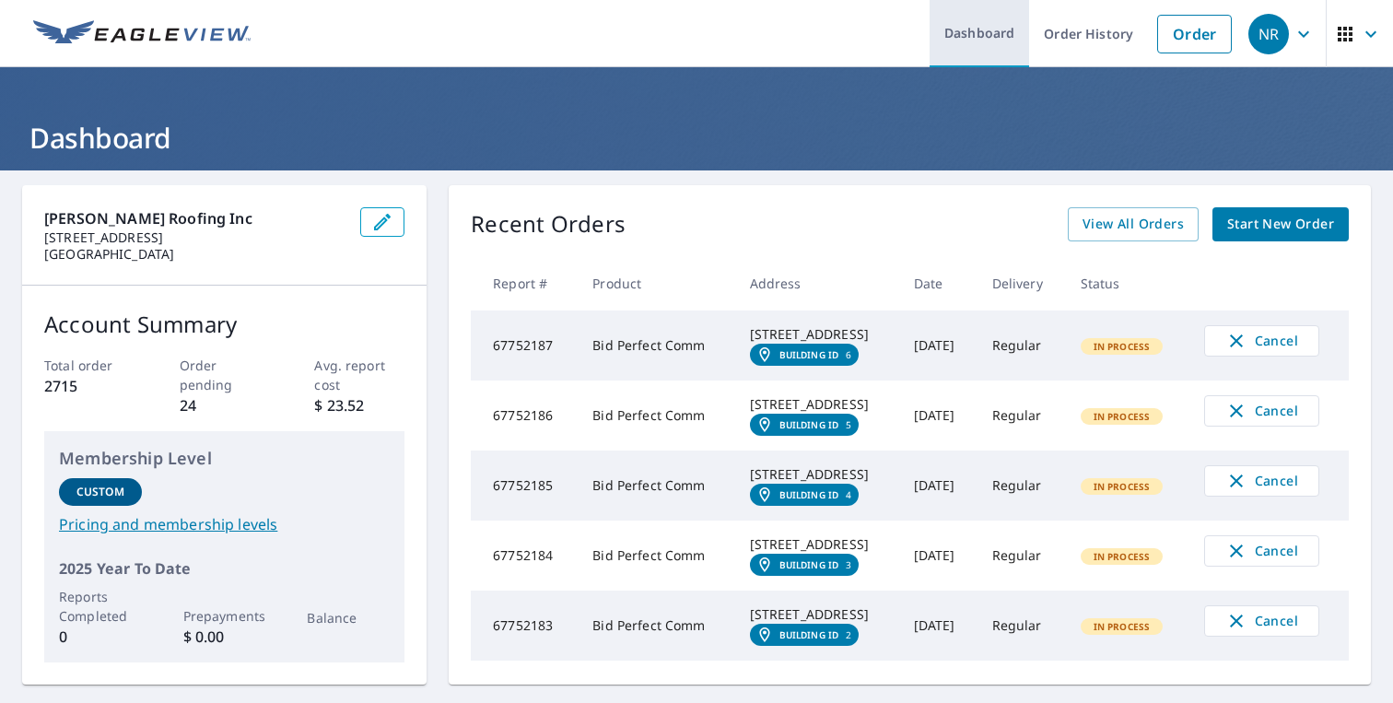
scroll to position [-1, 0]
click at [976, 47] on link "Dashboard" at bounding box center [980, 33] width 100 height 67
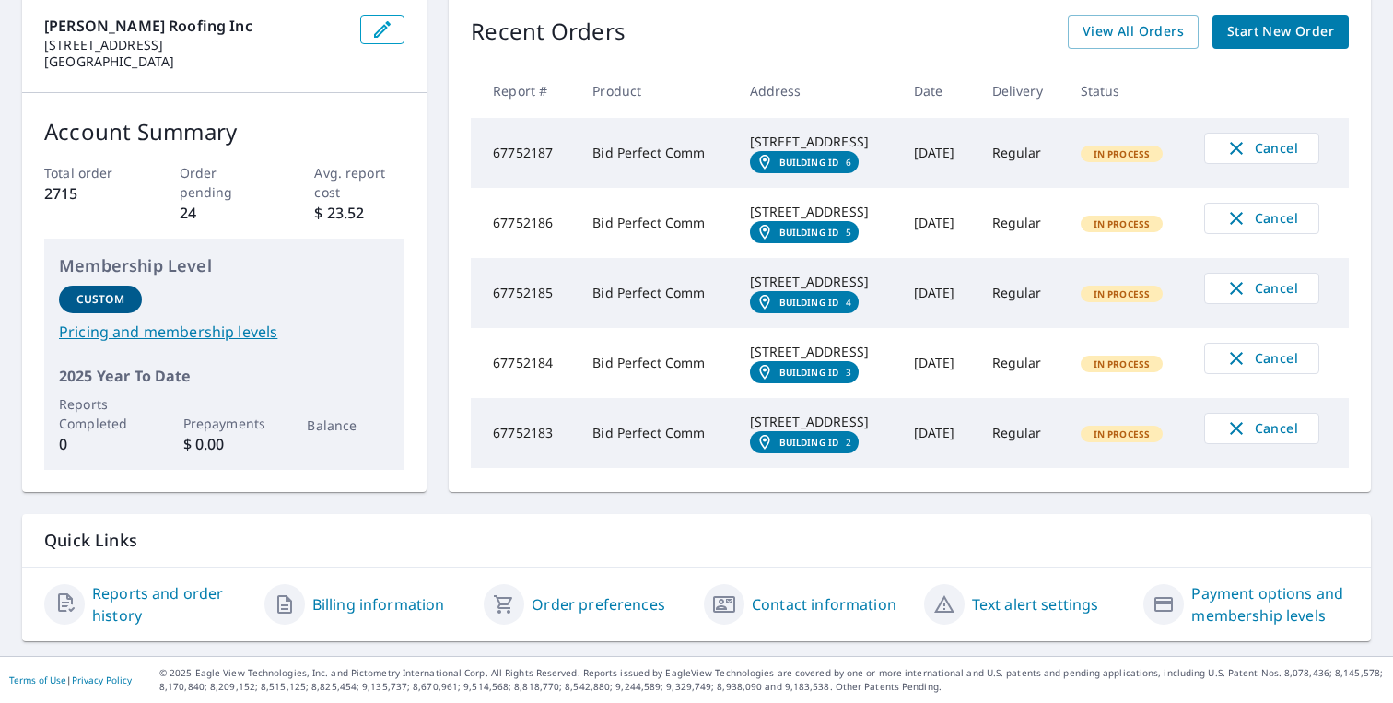
scroll to position [281, 0]
click at [804, 605] on link "Contact information" at bounding box center [824, 604] width 145 height 22
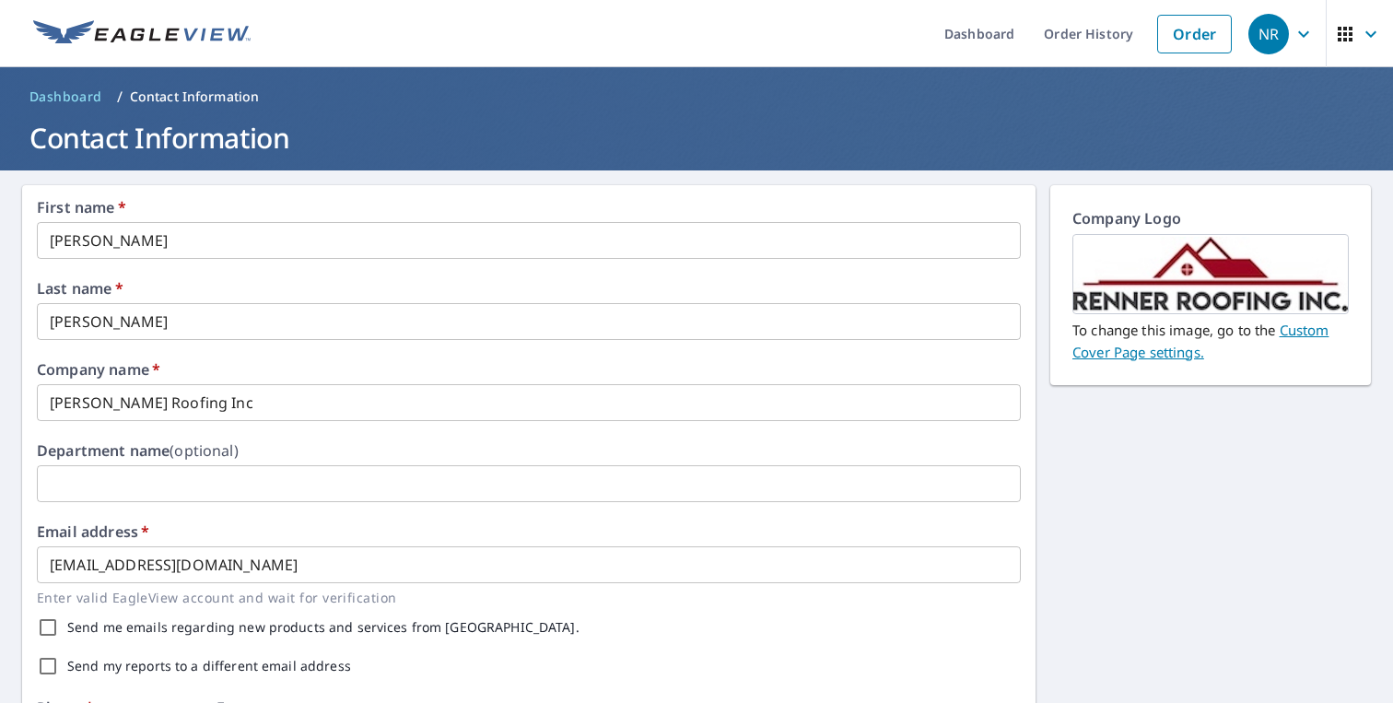
click at [1309, 37] on icon "button" at bounding box center [1304, 34] width 22 height 22
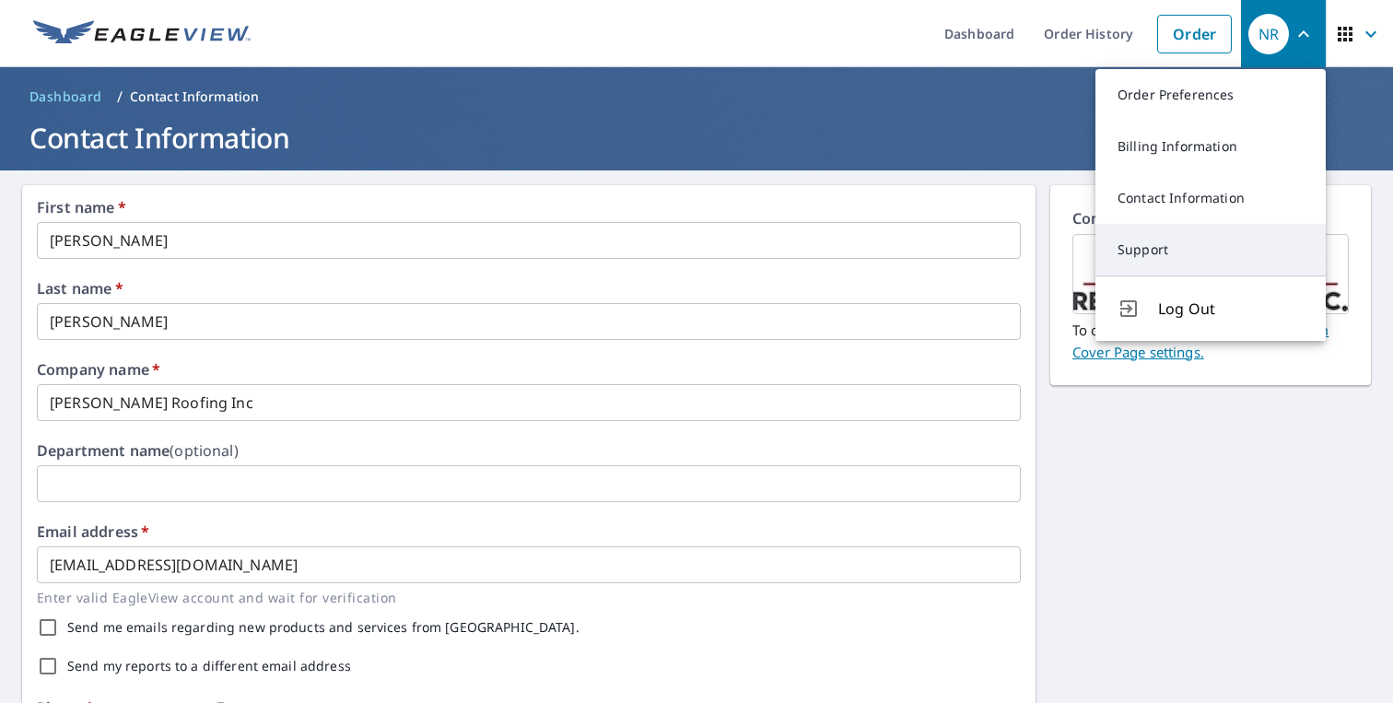
click at [1257, 232] on link "Support" at bounding box center [1211, 250] width 230 height 52
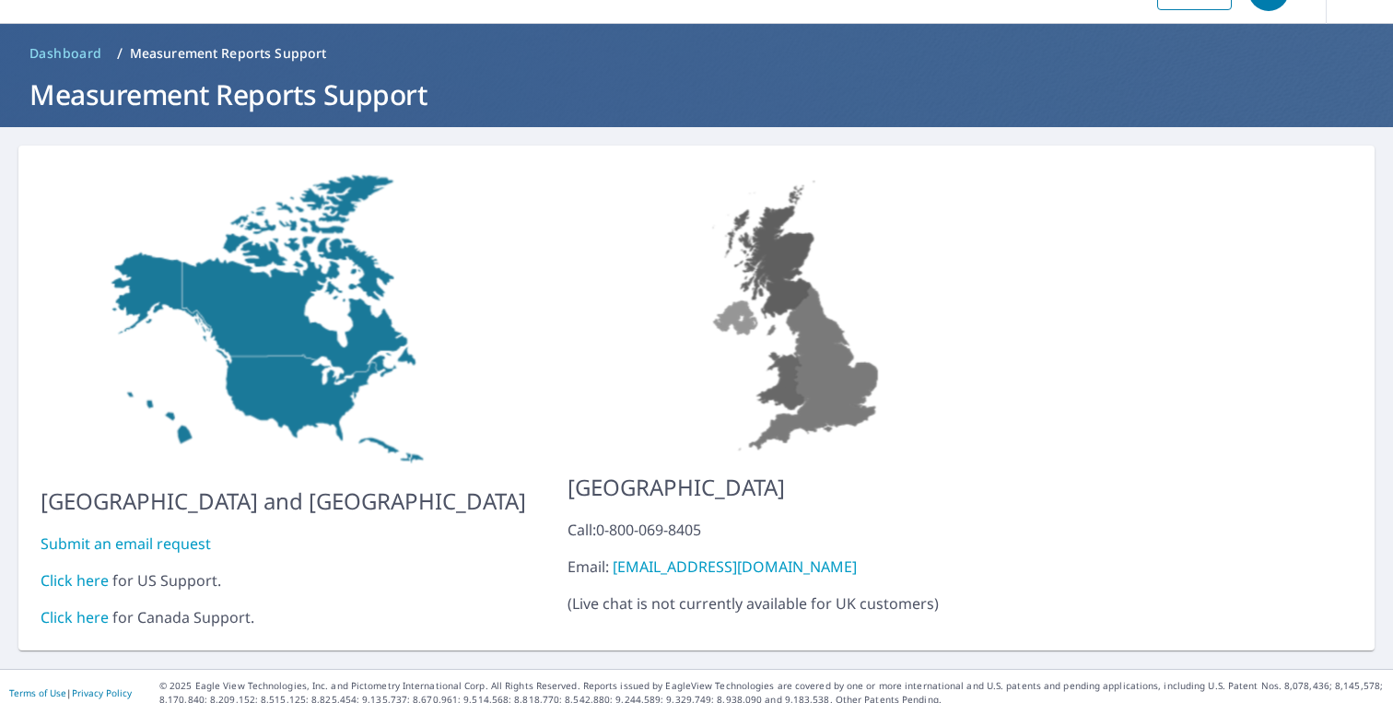
scroll to position [42, 0]
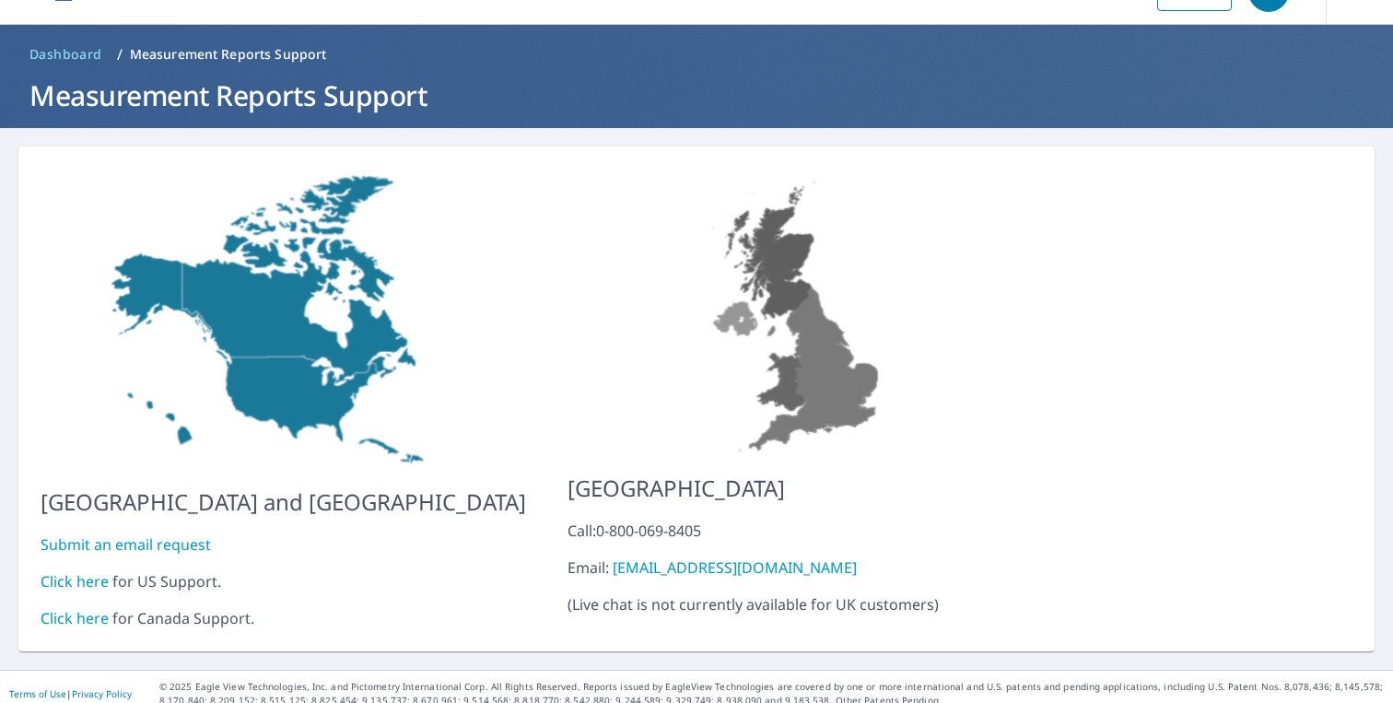
click at [88, 571] on link "Click here" at bounding box center [75, 581] width 68 height 20
click at [74, 571] on link "Click here" at bounding box center [75, 581] width 68 height 20
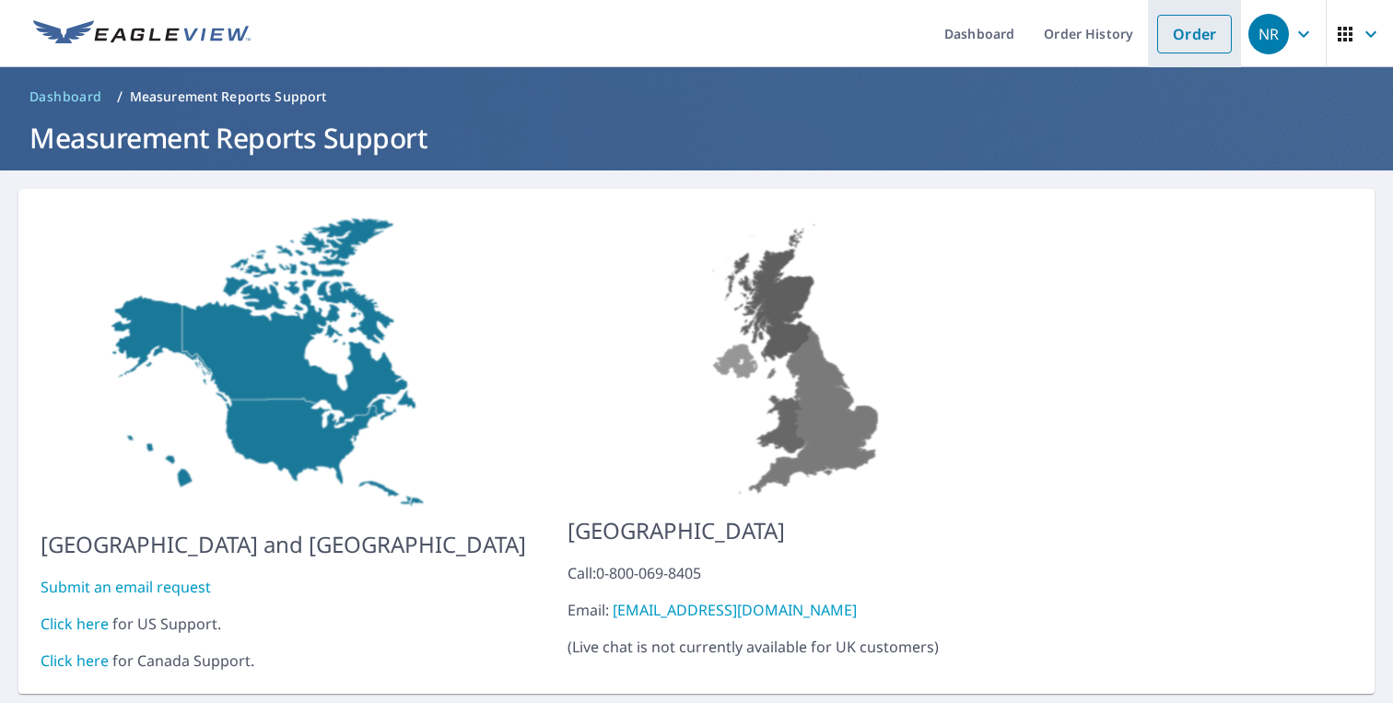
click at [1201, 31] on link "Order" at bounding box center [1194, 34] width 75 height 39
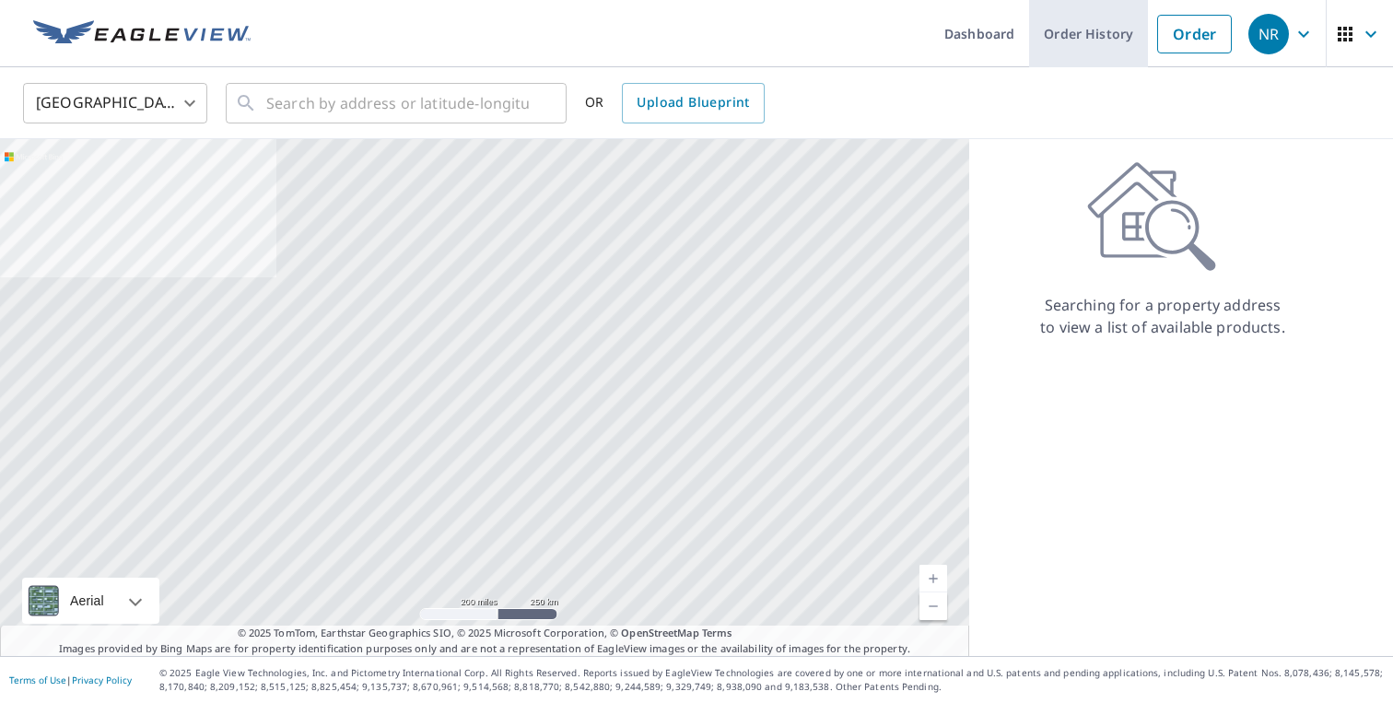
click at [1065, 44] on link "Order History" at bounding box center [1088, 33] width 119 height 67
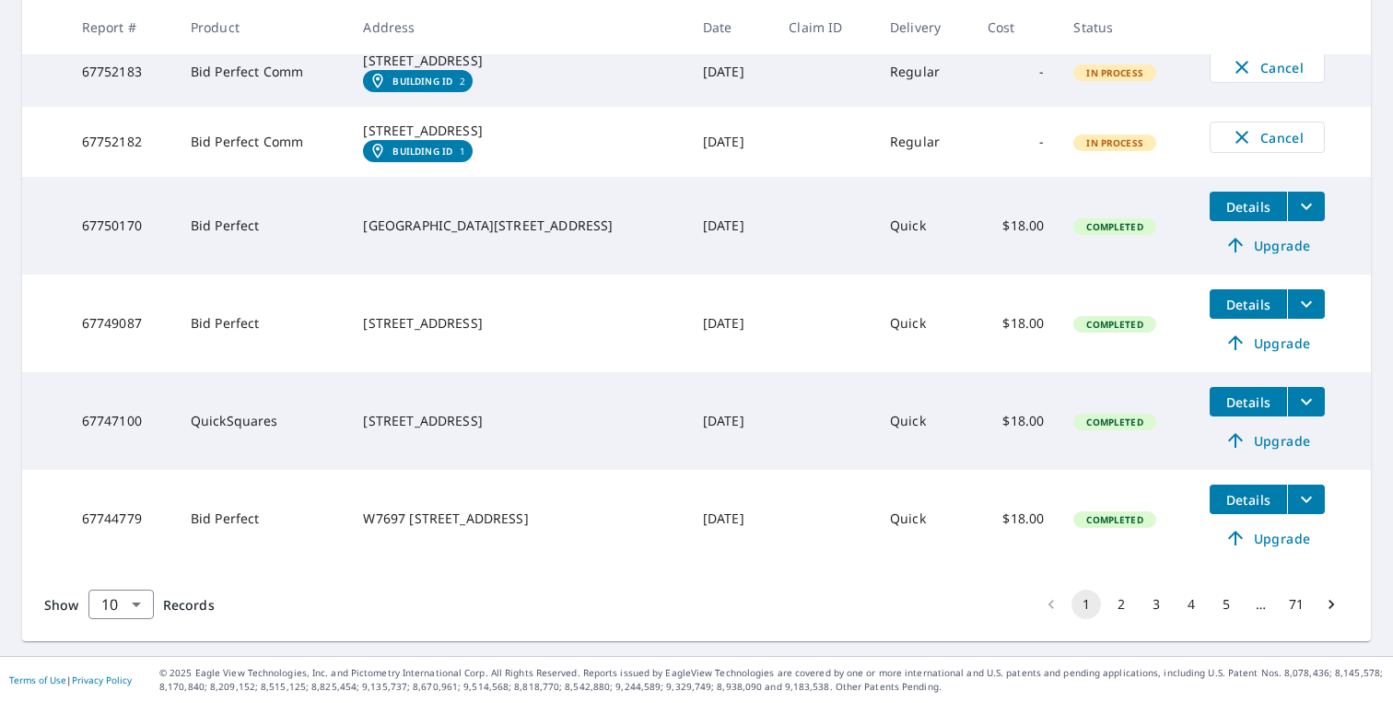
click at [1115, 603] on button "2" at bounding box center [1121, 604] width 29 height 29
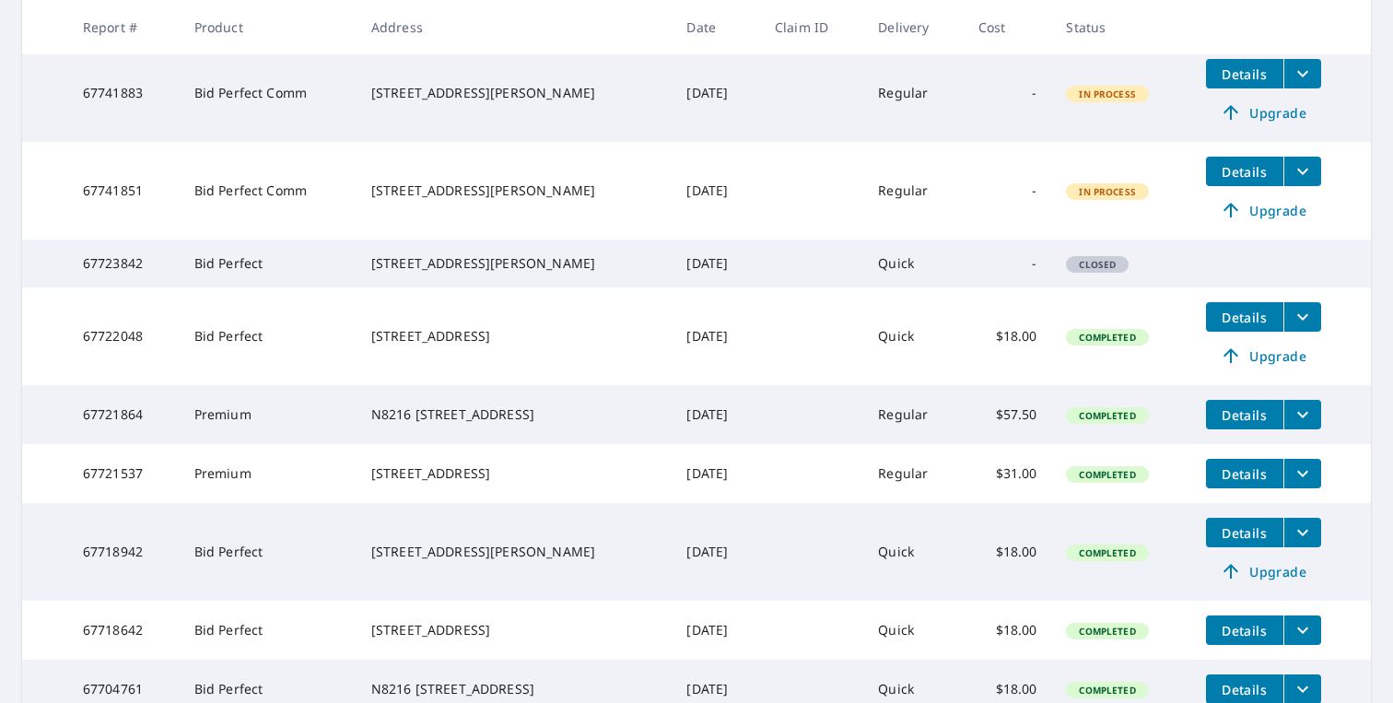
scroll to position [182, 0]
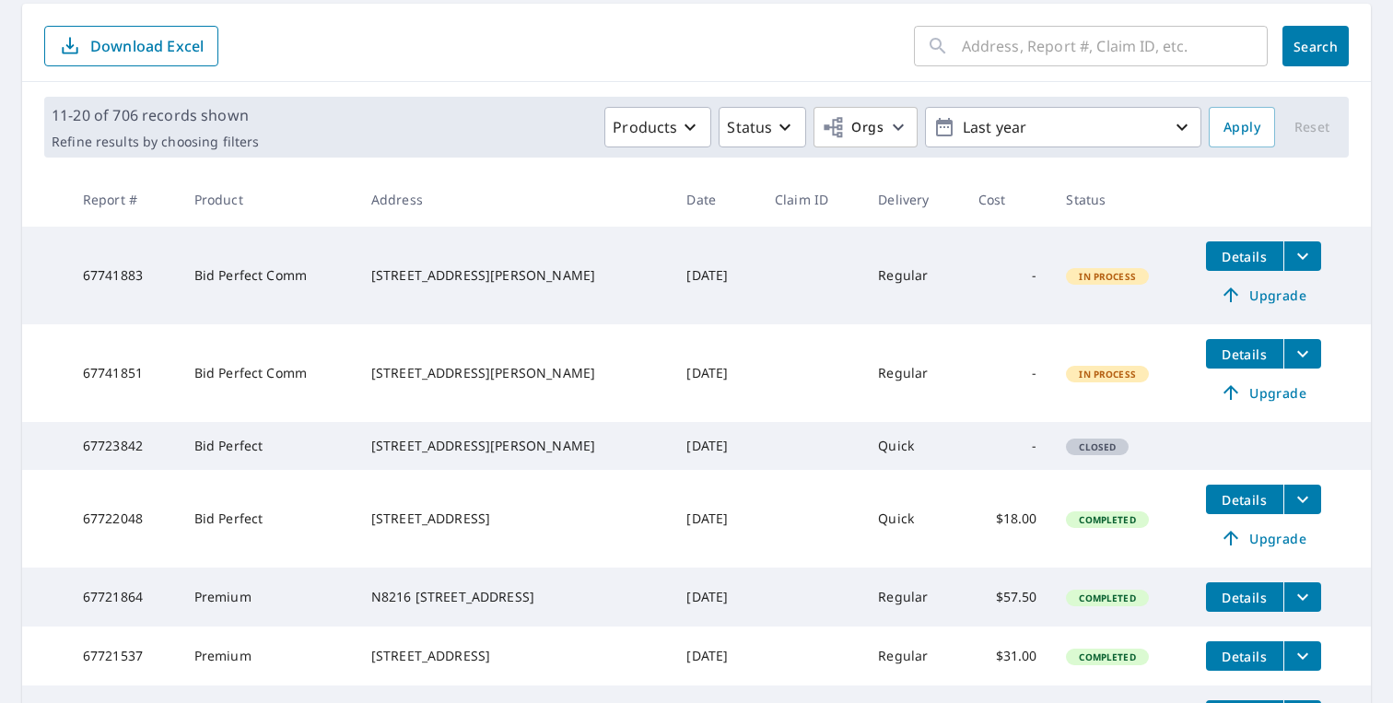
click at [1256, 290] on span "Upgrade" at bounding box center [1263, 295] width 93 height 22
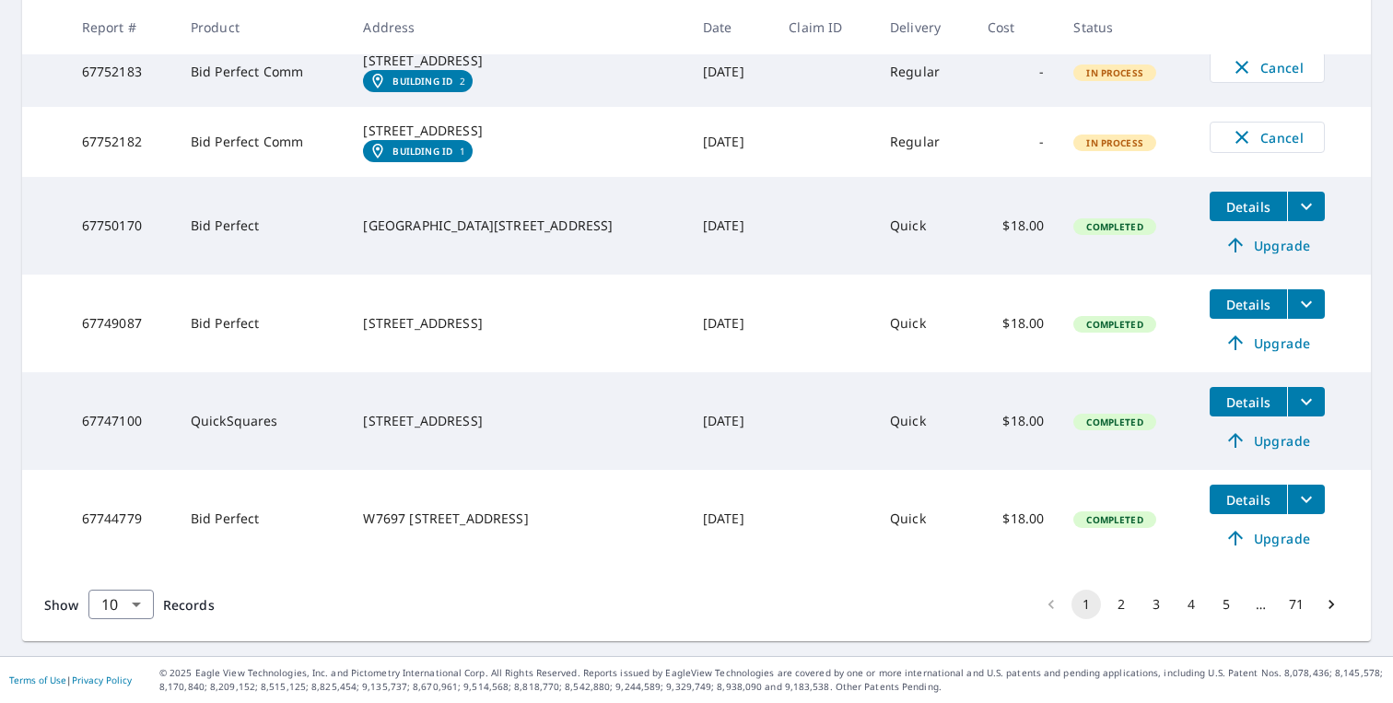
scroll to position [762, 0]
click at [1124, 601] on button "2" at bounding box center [1121, 604] width 29 height 29
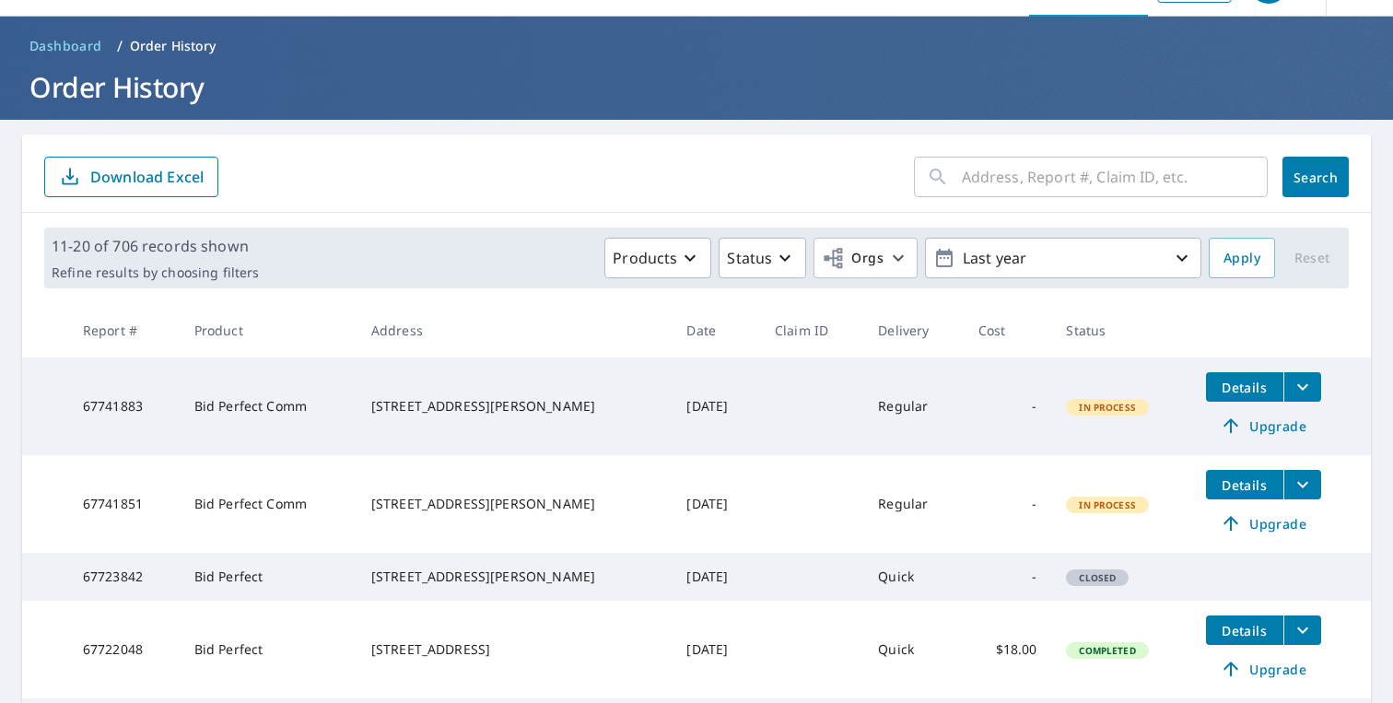
scroll to position [50, 0]
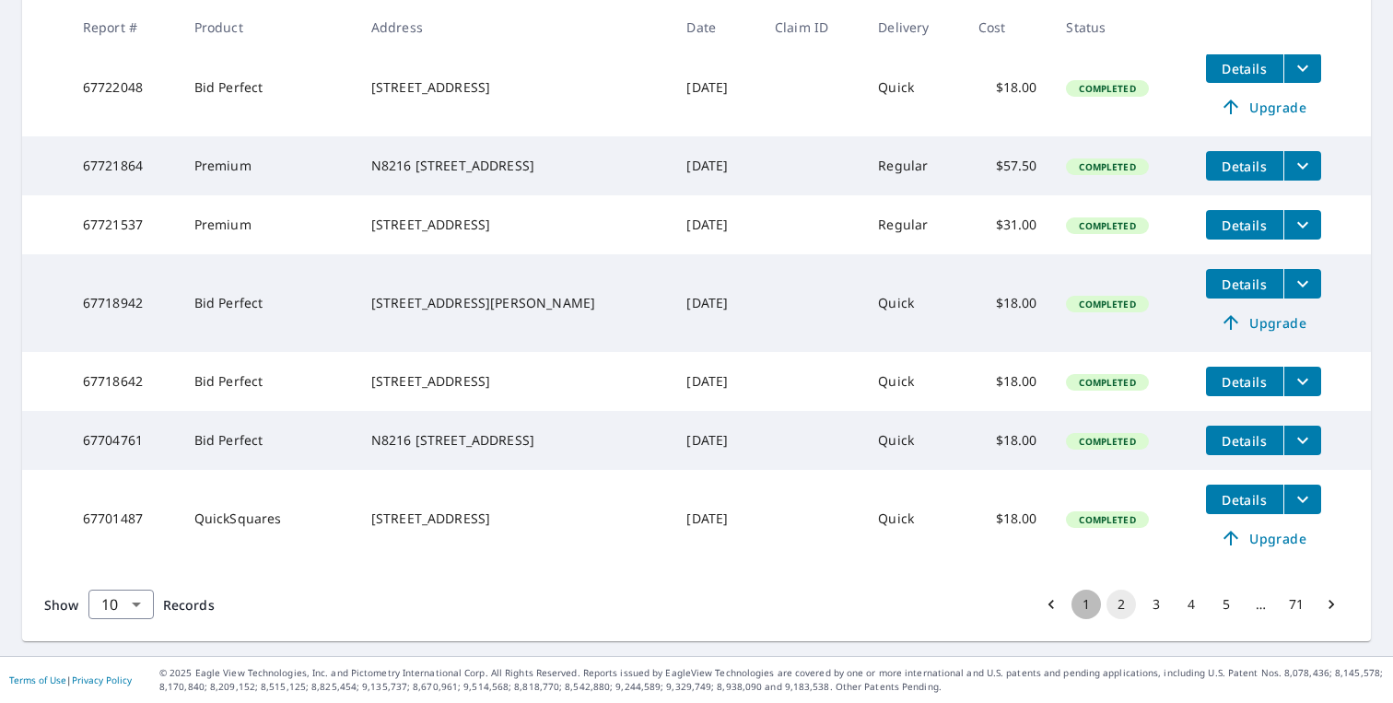
click at [1089, 602] on button "1" at bounding box center [1086, 604] width 29 height 29
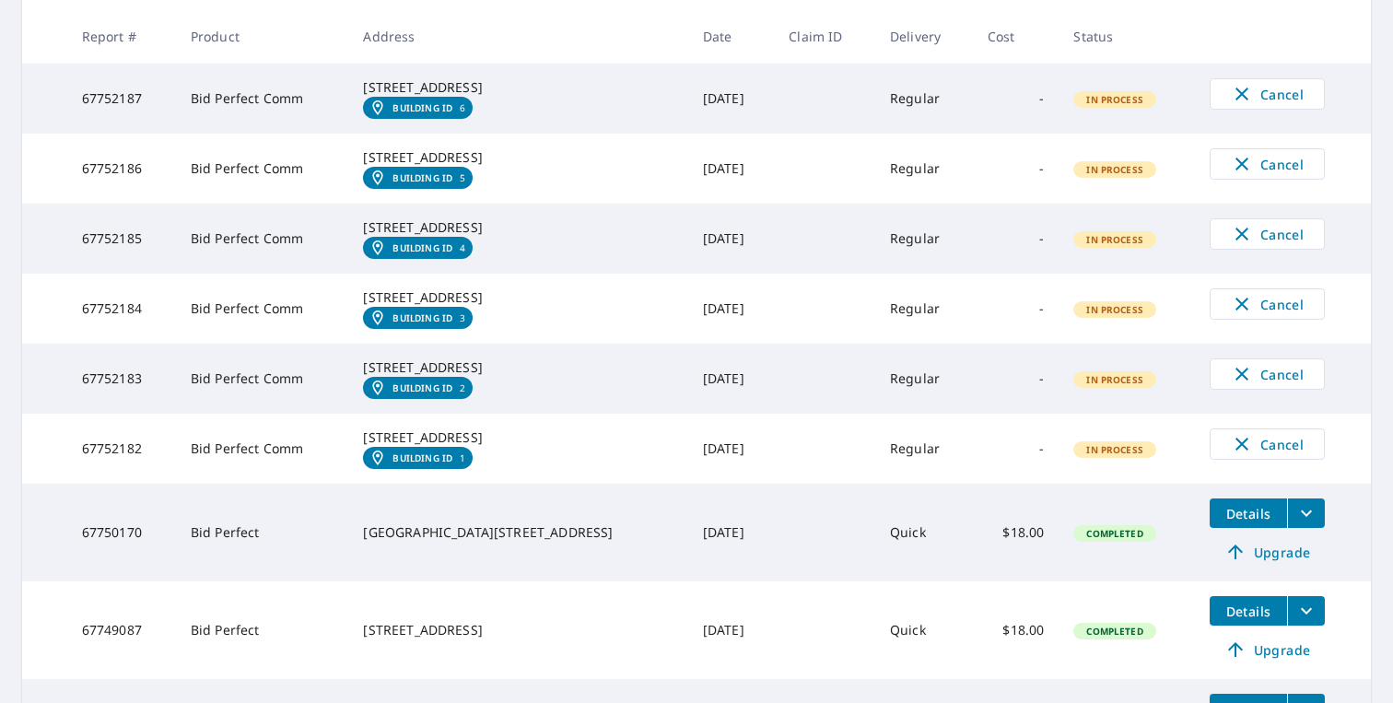
scroll to position [346, 0]
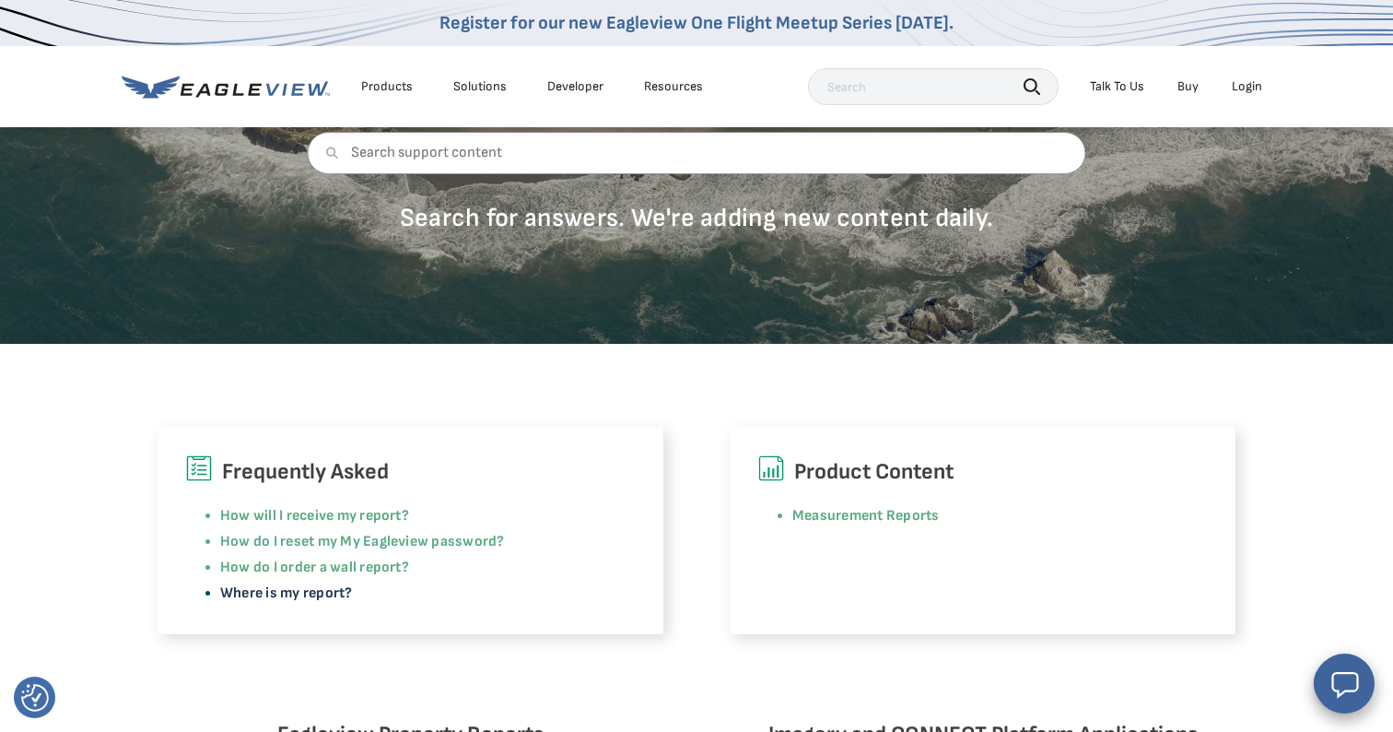
click at [325, 590] on link "Where is my report?" at bounding box center [286, 593] width 133 height 18
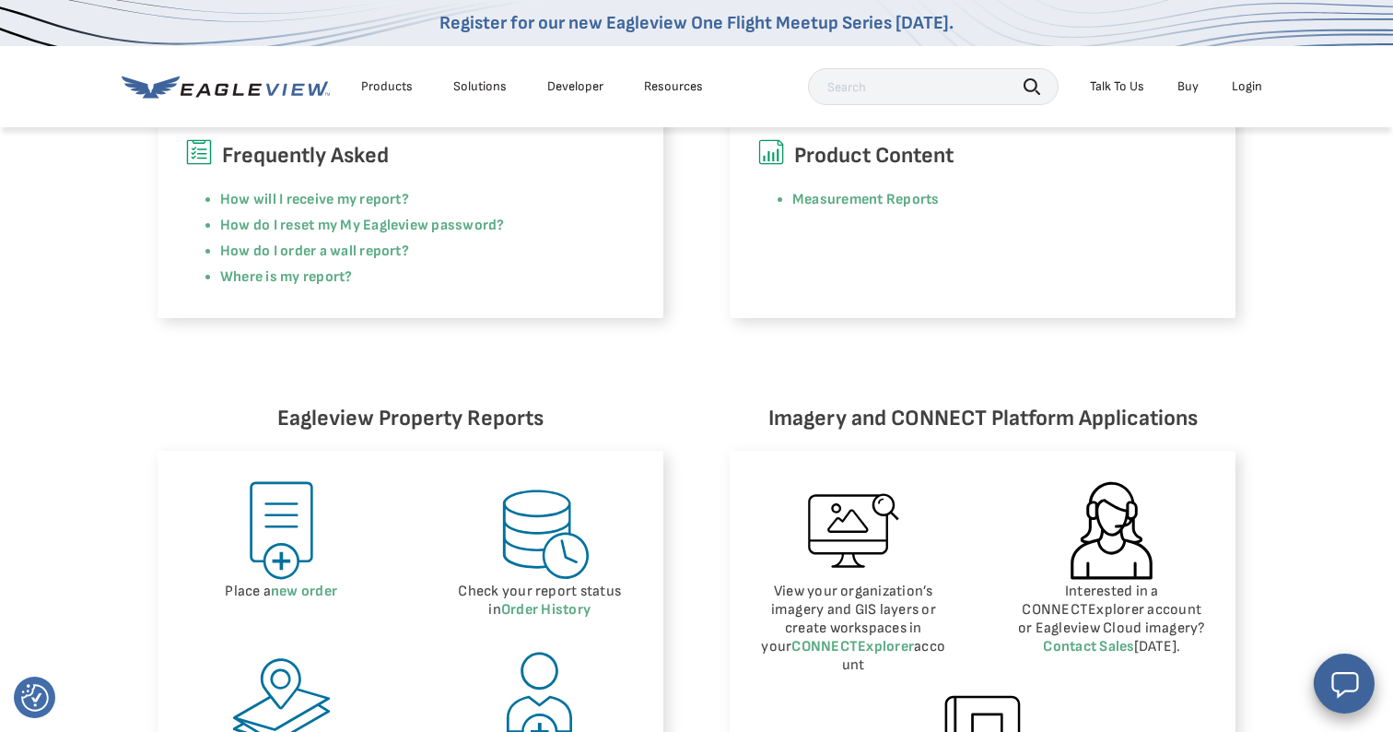
scroll to position [558, 0]
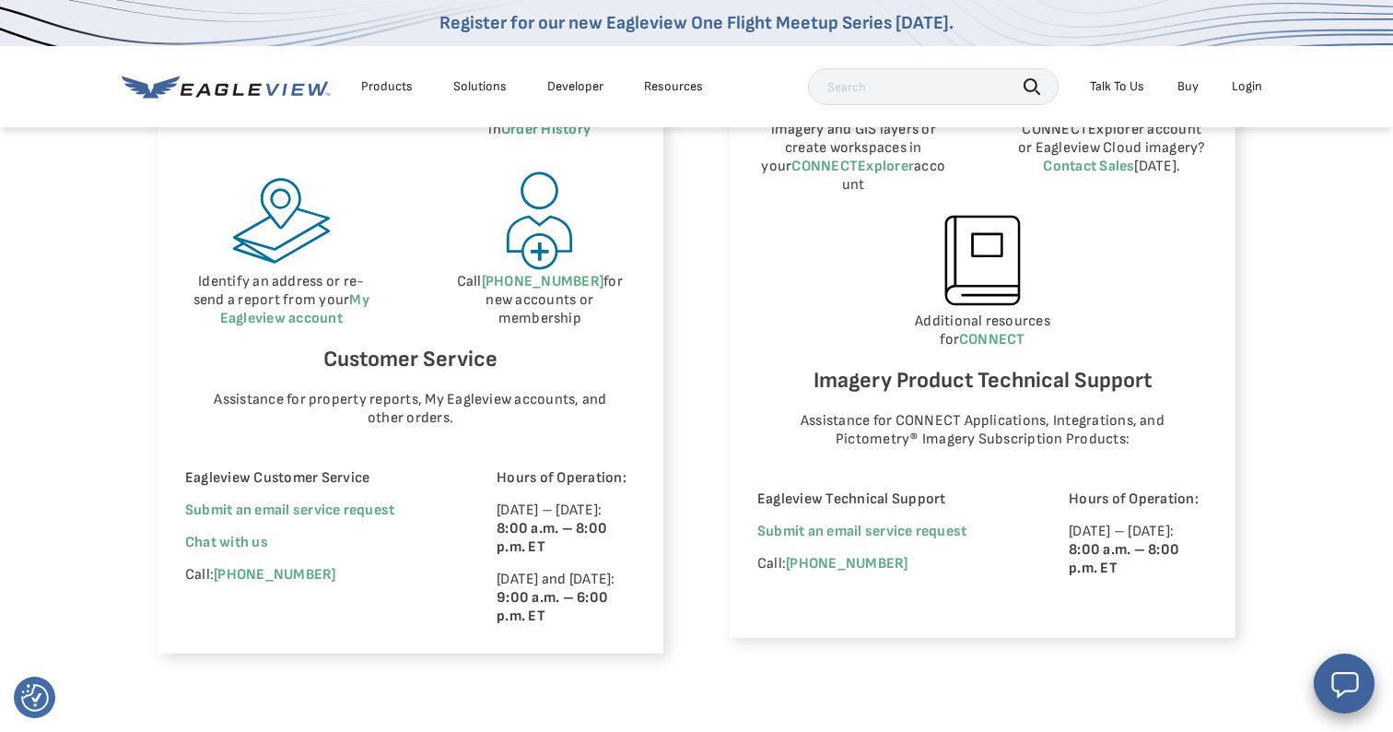
scroll to position [1083, 0]
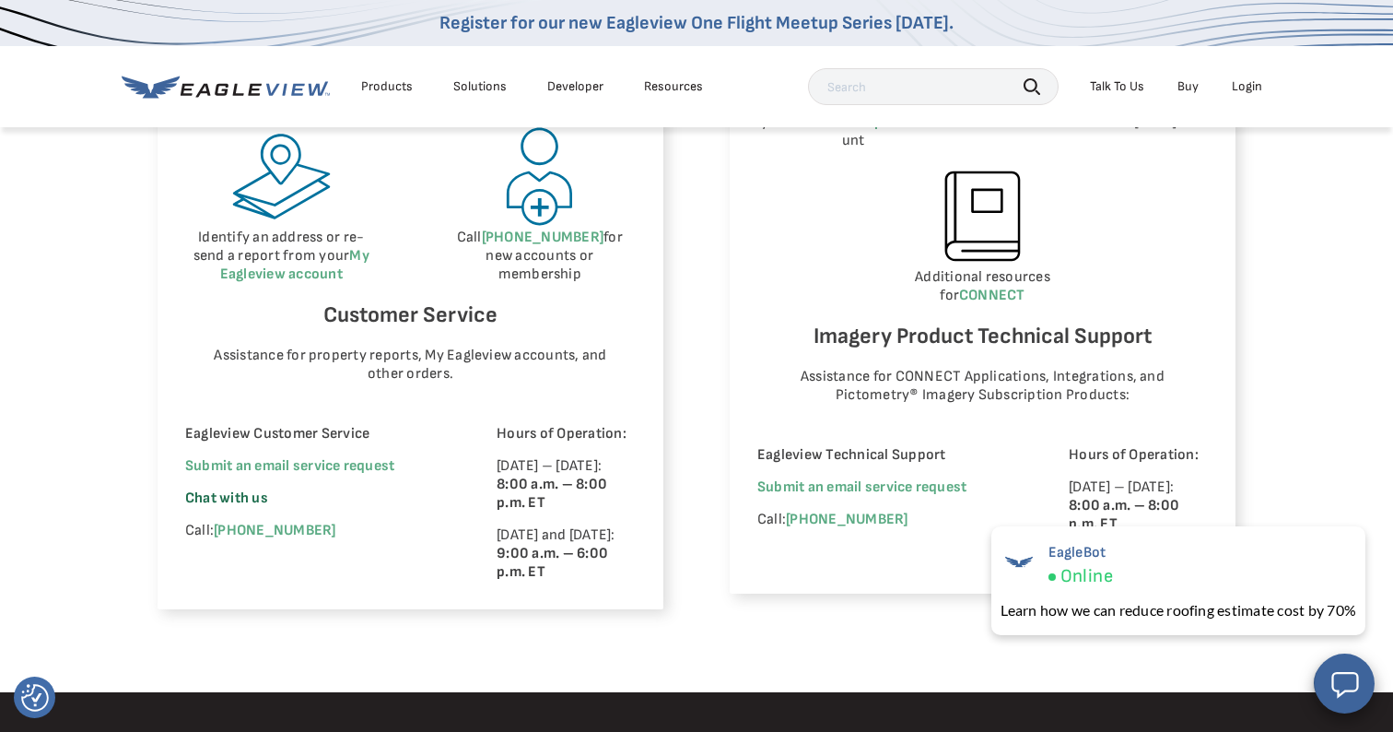
click at [265, 494] on span "Chat with us" at bounding box center [226, 498] width 83 height 18
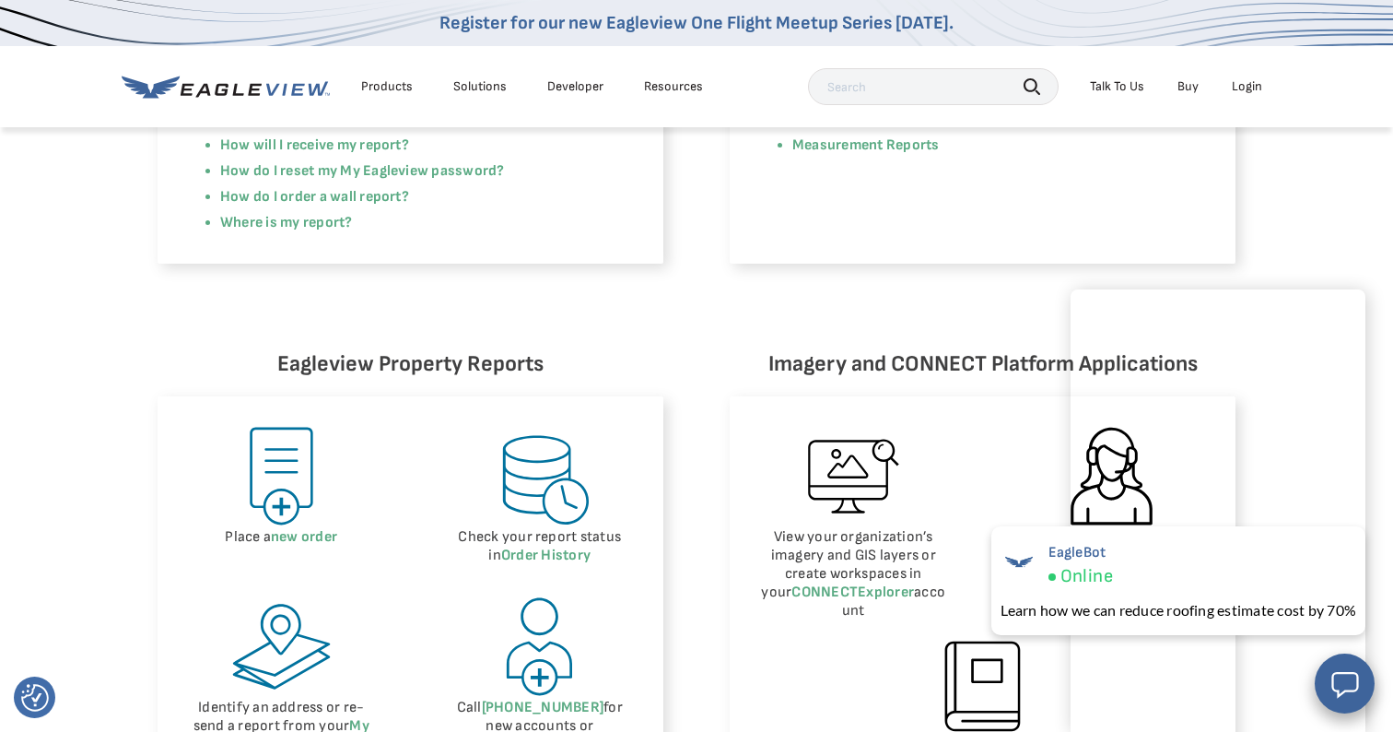
scroll to position [174, 0]
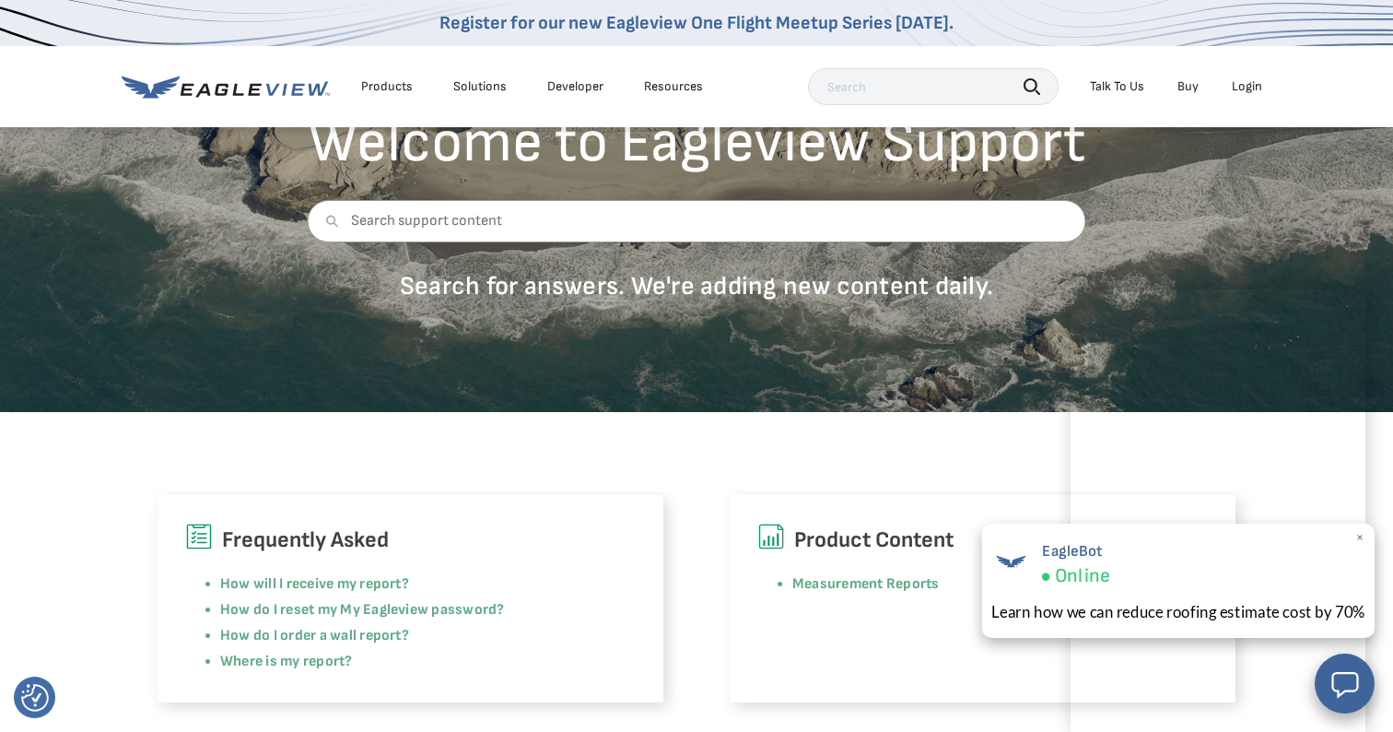
click at [1363, 536] on span "×" at bounding box center [1360, 537] width 10 height 19
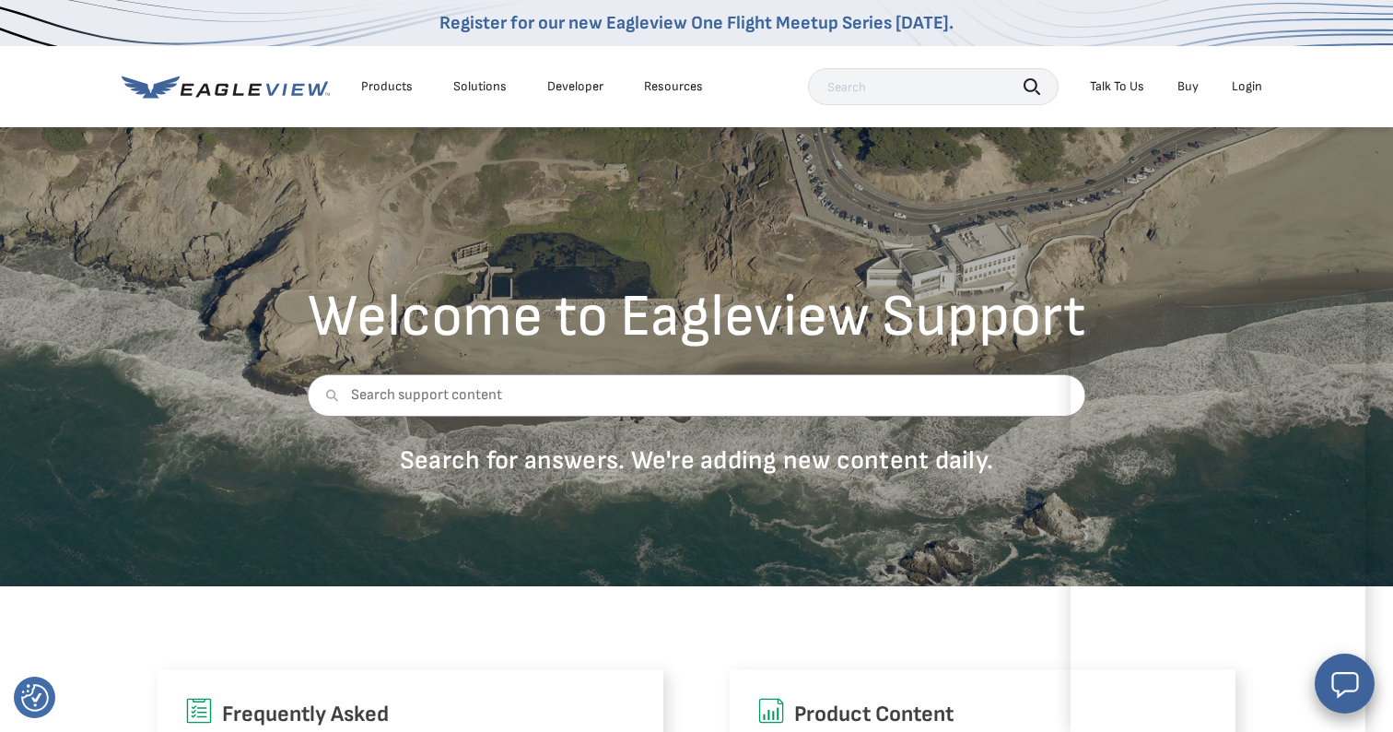
scroll to position [0, 0]
